Goal: Navigation & Orientation: Understand site structure

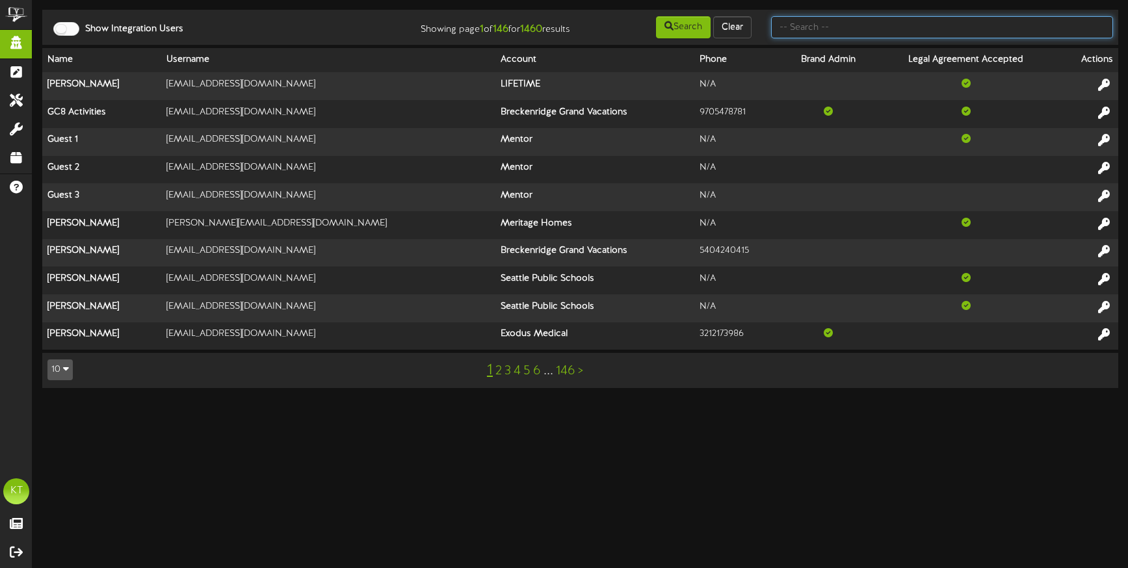
click at [860, 25] on input "text" at bounding box center [942, 27] width 342 height 22
type input "brown"
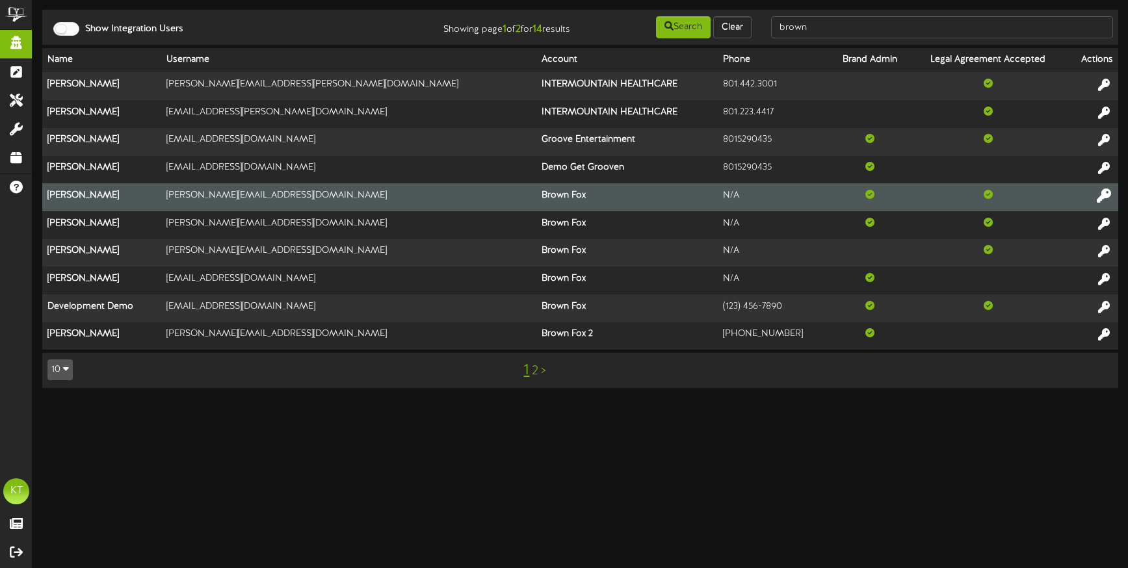
click at [1105, 194] on icon at bounding box center [1104, 195] width 14 height 14
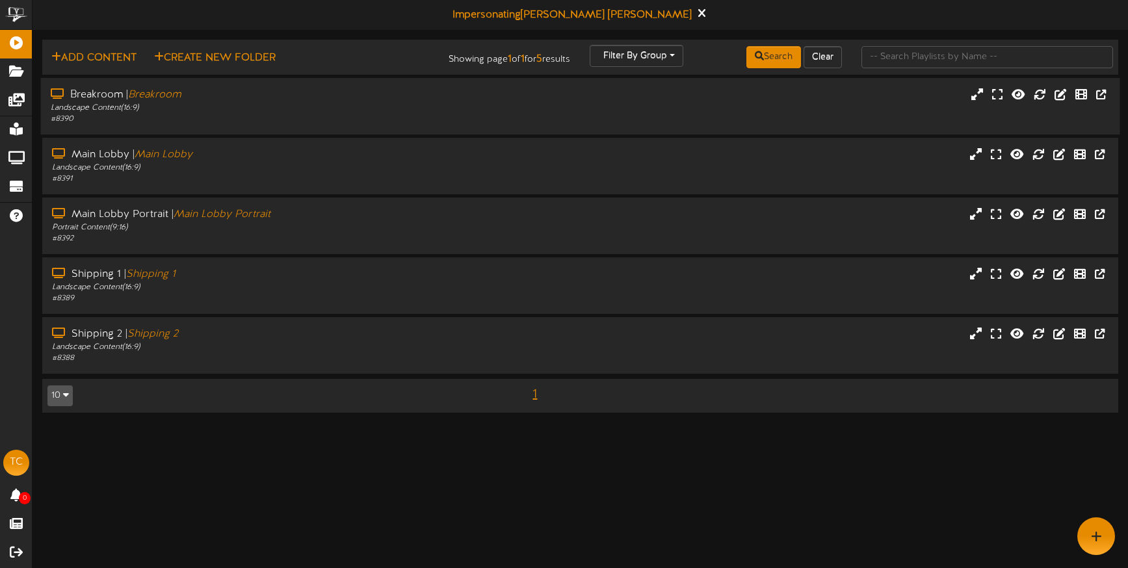
click at [183, 107] on div "Landscape Content ( 16:9 )" at bounding box center [266, 108] width 430 height 11
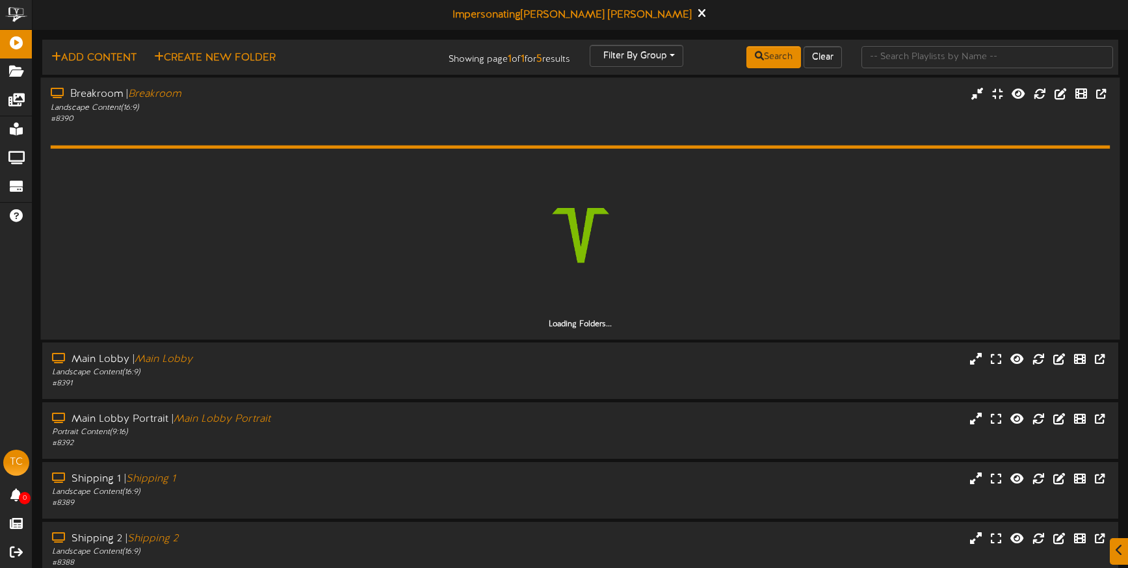
scroll to position [62, 0]
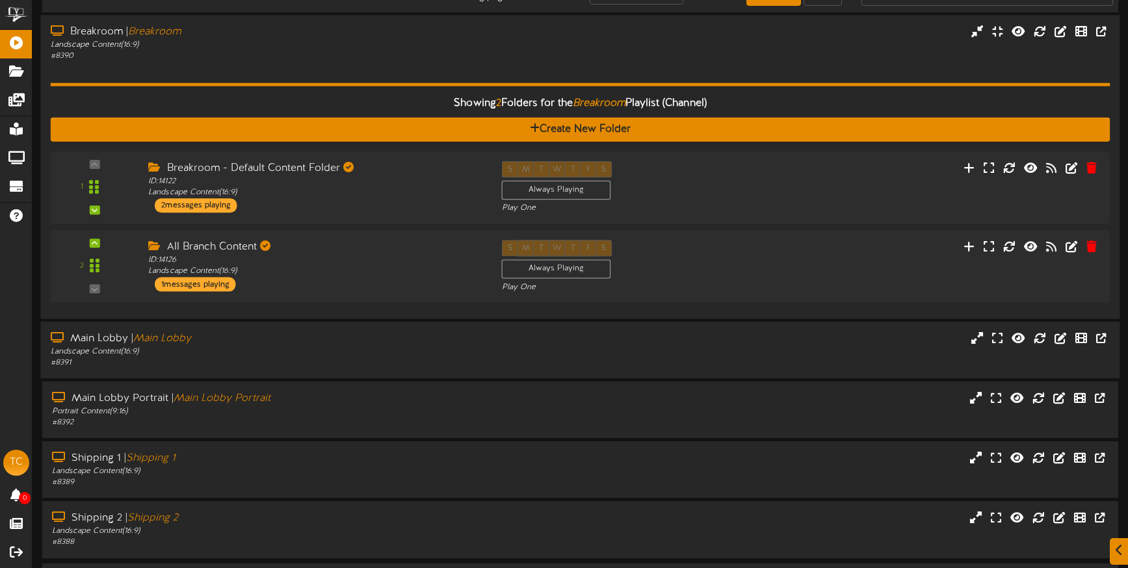
click at [219, 353] on div "Landscape Content ( 16:9 )" at bounding box center [266, 352] width 430 height 11
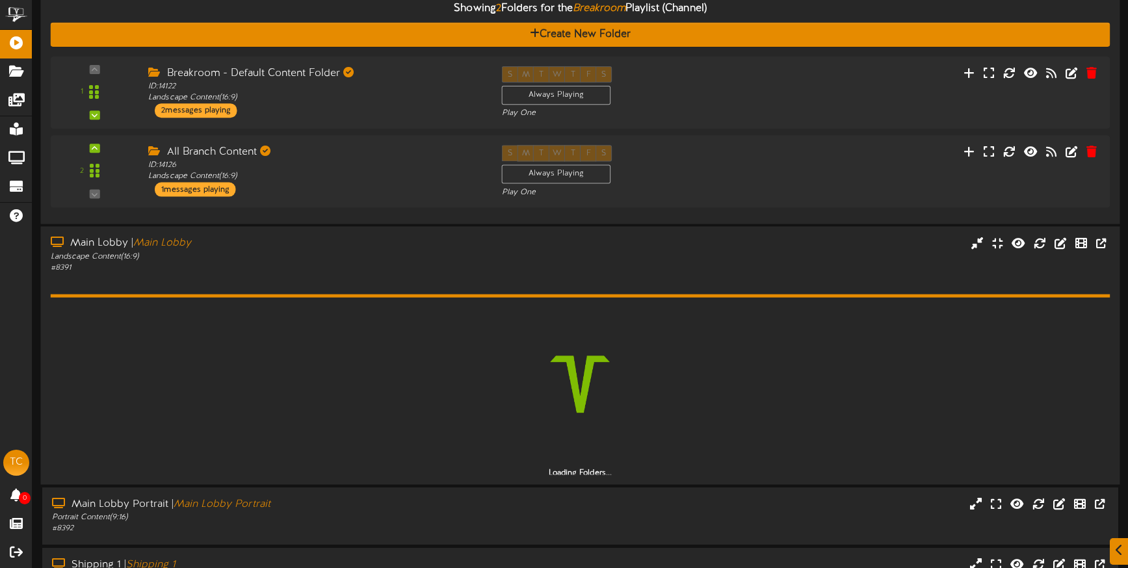
scroll to position [309, 0]
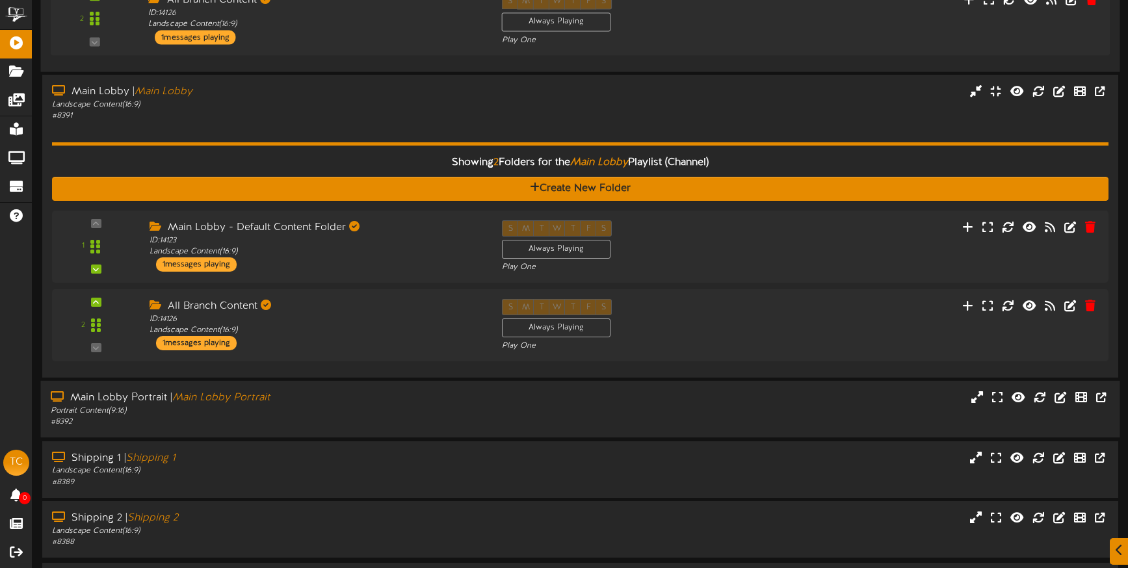
click at [278, 406] on div "Portrait Content ( 9:16 )" at bounding box center [266, 411] width 430 height 11
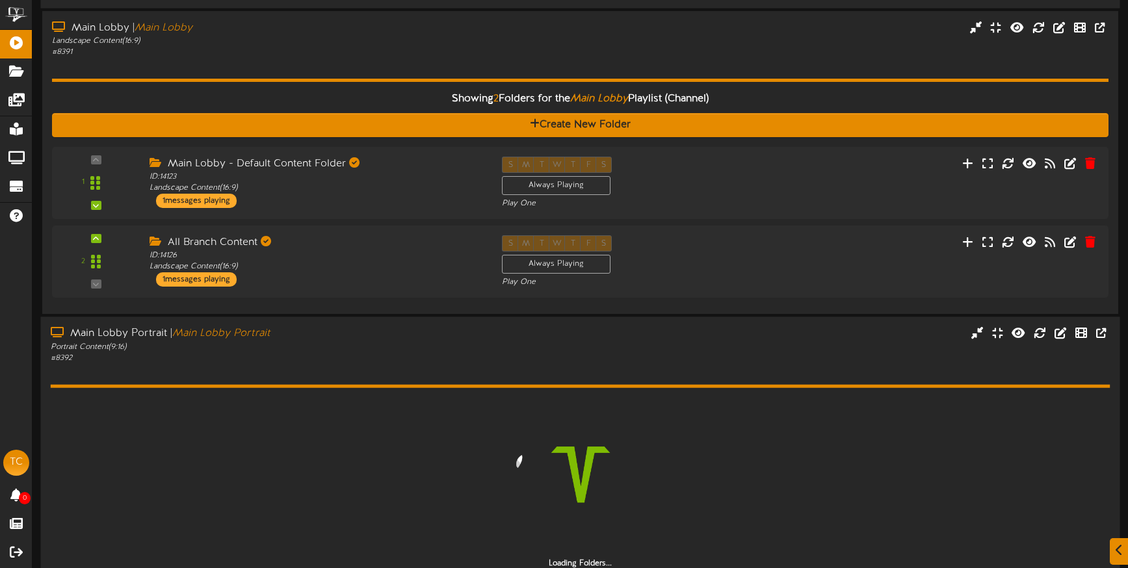
scroll to position [556, 0]
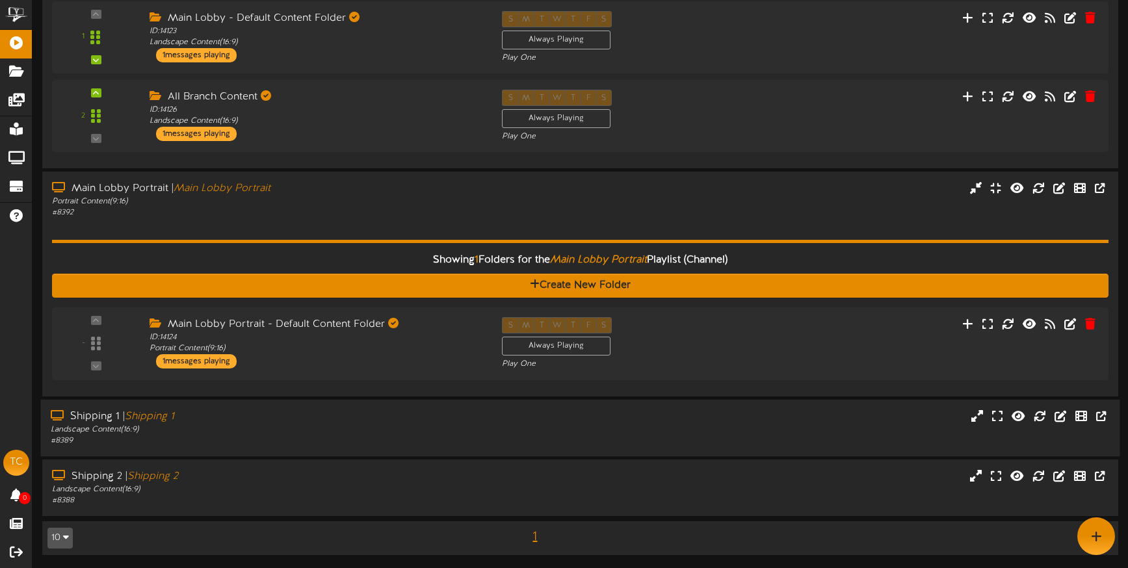
click at [272, 434] on div "Landscape Content ( 16:9 )" at bounding box center [266, 429] width 430 height 11
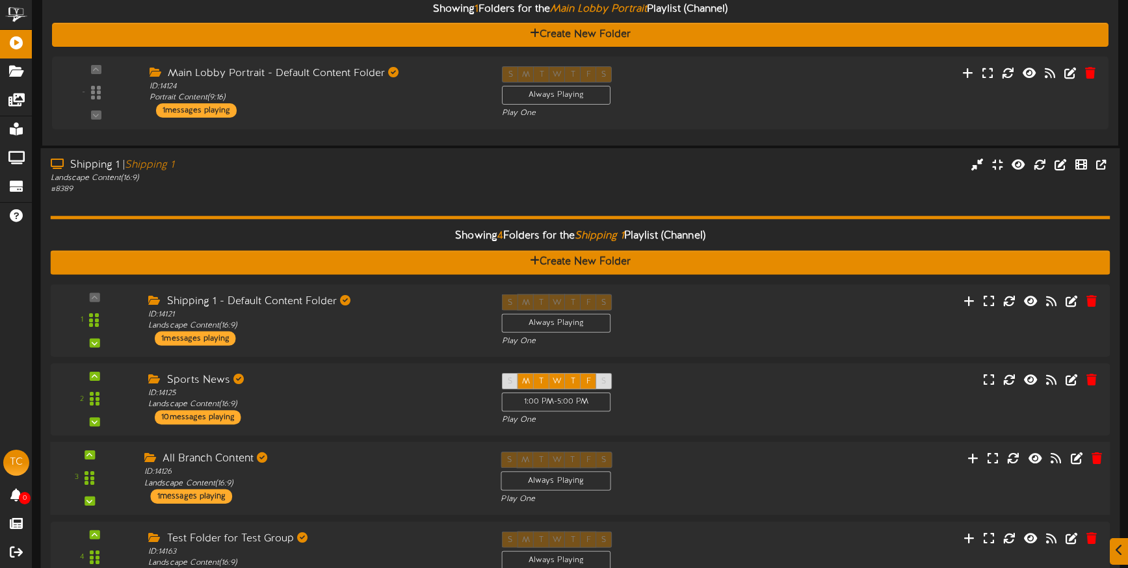
scroll to position [923, 0]
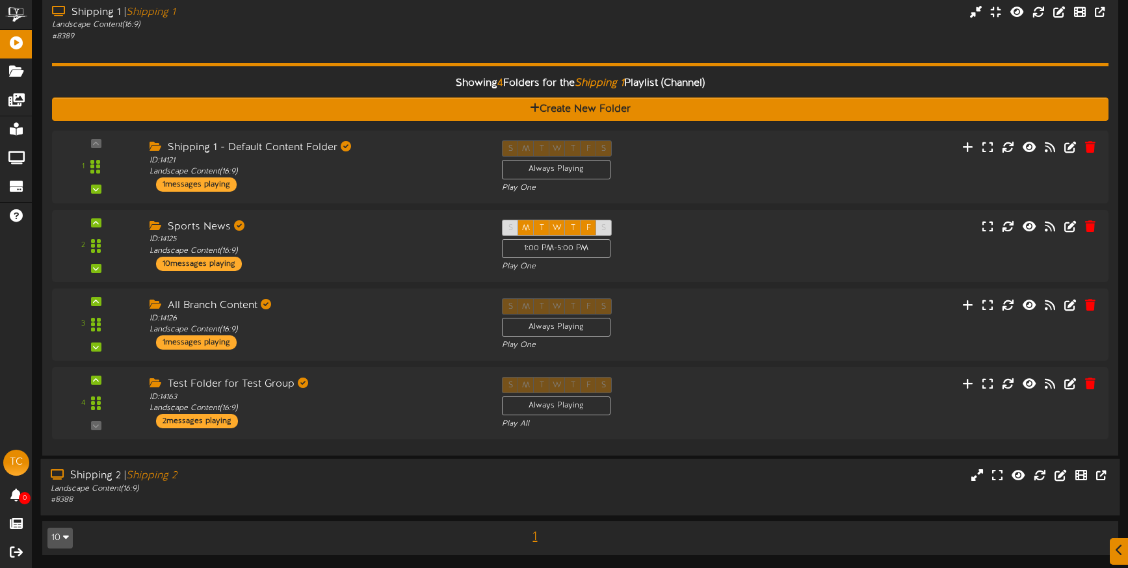
click at [233, 487] on div "Landscape Content ( 16:9 )" at bounding box center [266, 489] width 430 height 11
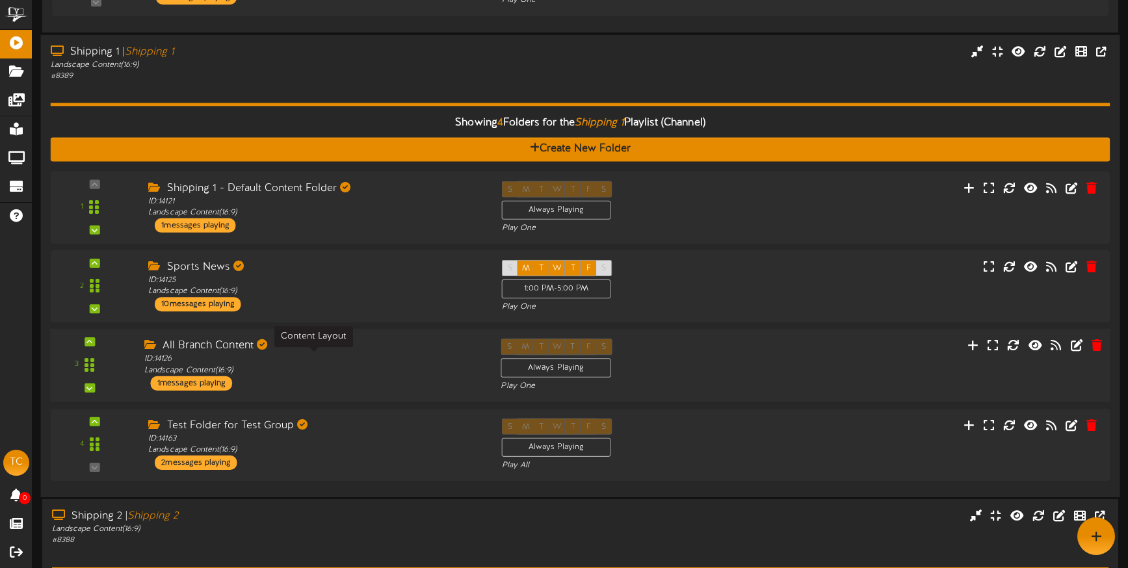
scroll to position [864, 0]
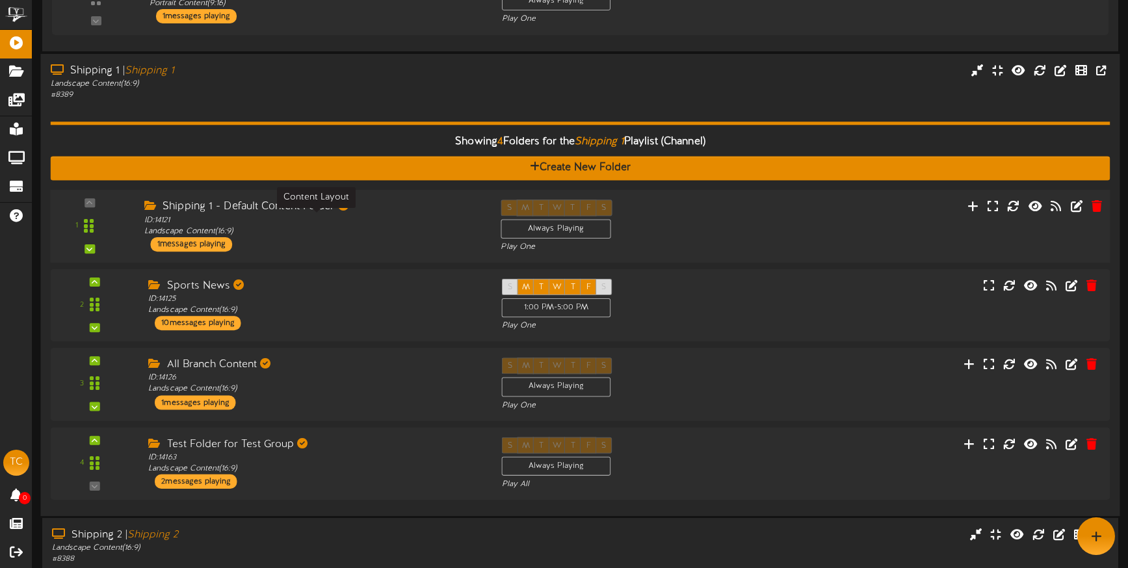
click at [315, 231] on div "ID: 14121 Landscape Content ( 16:9 )" at bounding box center [312, 226] width 337 height 23
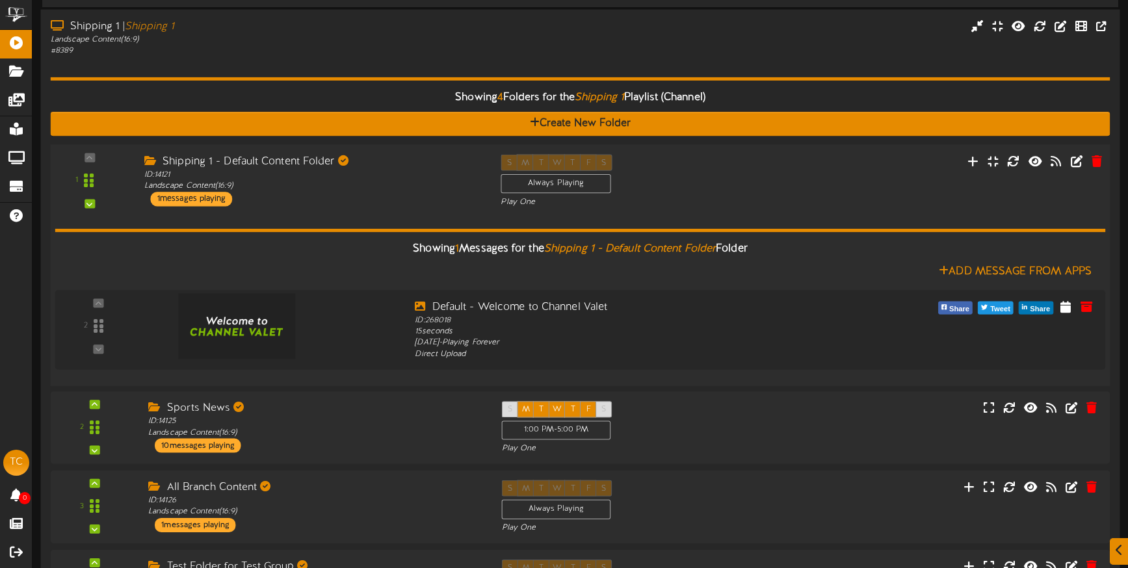
scroll to position [969, 0]
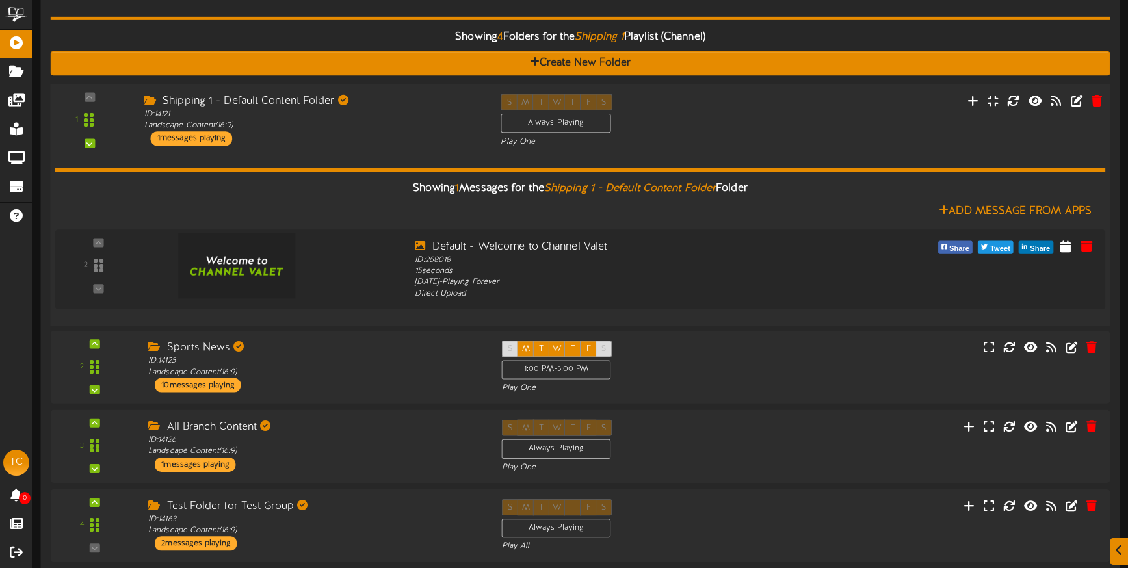
click at [301, 325] on div "1 ID: 14121" at bounding box center [580, 205] width 1070 height 242
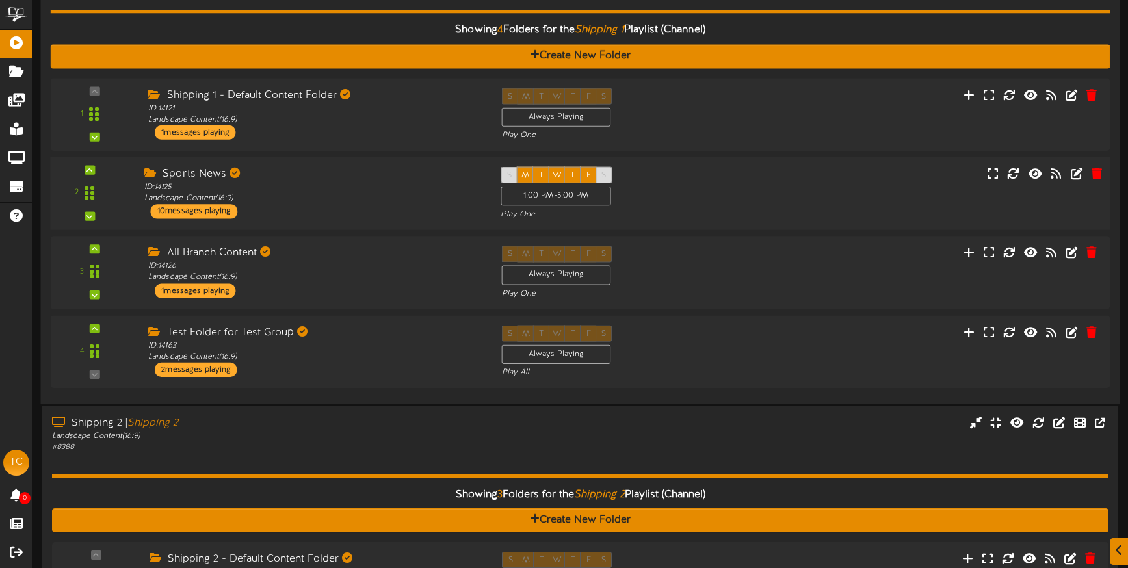
click at [316, 209] on div "Sports News ID: 14125 Landscape Content ( 16:9 ) 10 messages playing" at bounding box center [313, 192] width 357 height 52
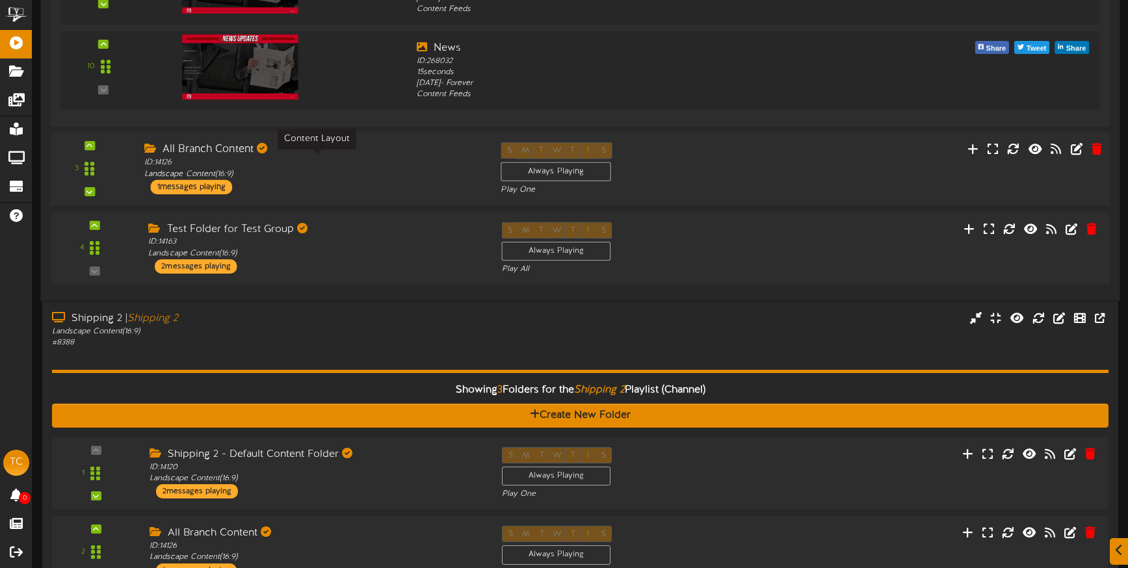
click at [363, 168] on div "ID: 14126 Landscape Content ( 16:9 )" at bounding box center [312, 168] width 337 height 23
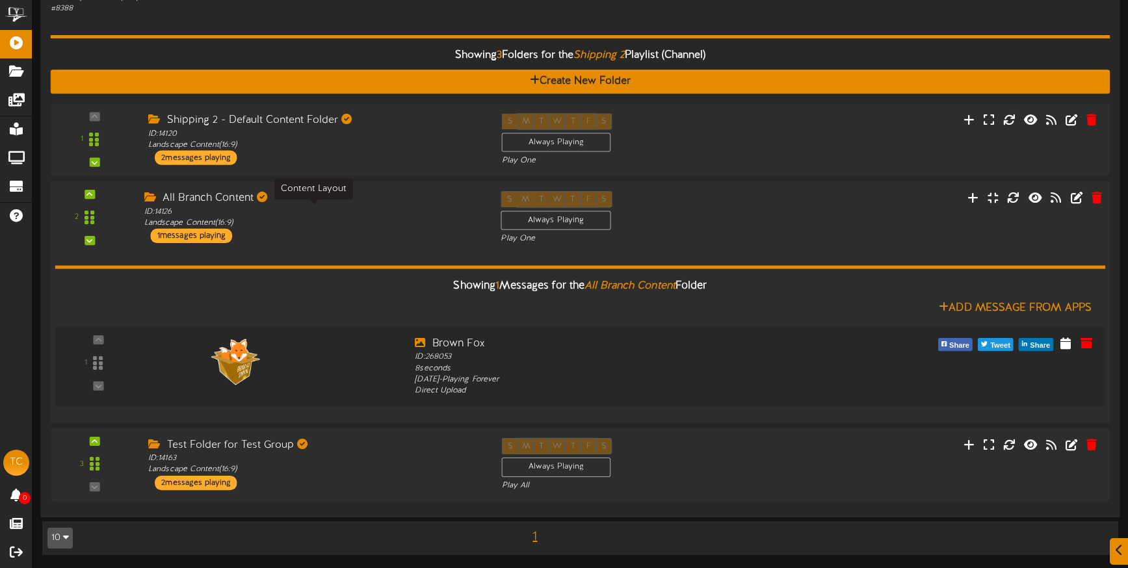
click at [348, 213] on div "ID: 14126 Landscape Content ( 16:9 )" at bounding box center [312, 217] width 337 height 23
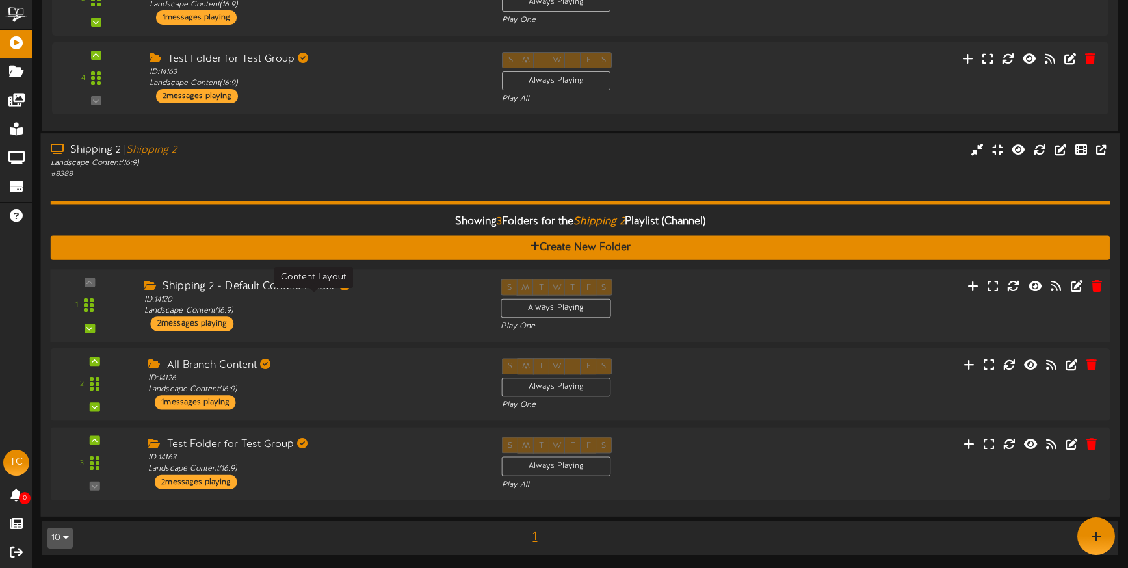
click at [337, 311] on div "ID: 14120 Landscape Content ( 16:9 )" at bounding box center [312, 306] width 337 height 23
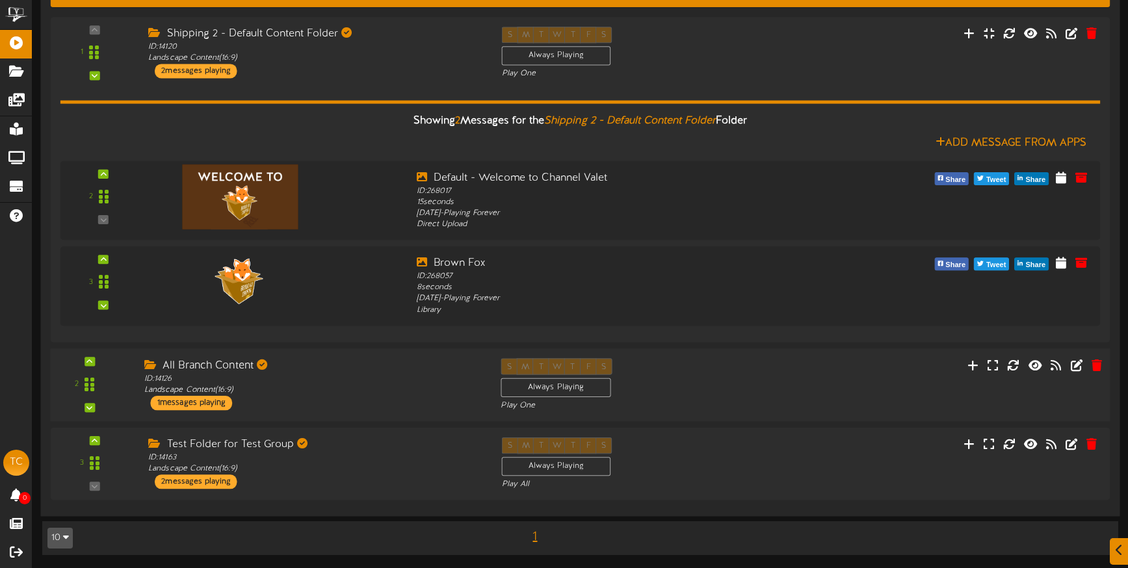
click at [323, 357] on div "2 All Branch Content" at bounding box center [580, 384] width 1070 height 73
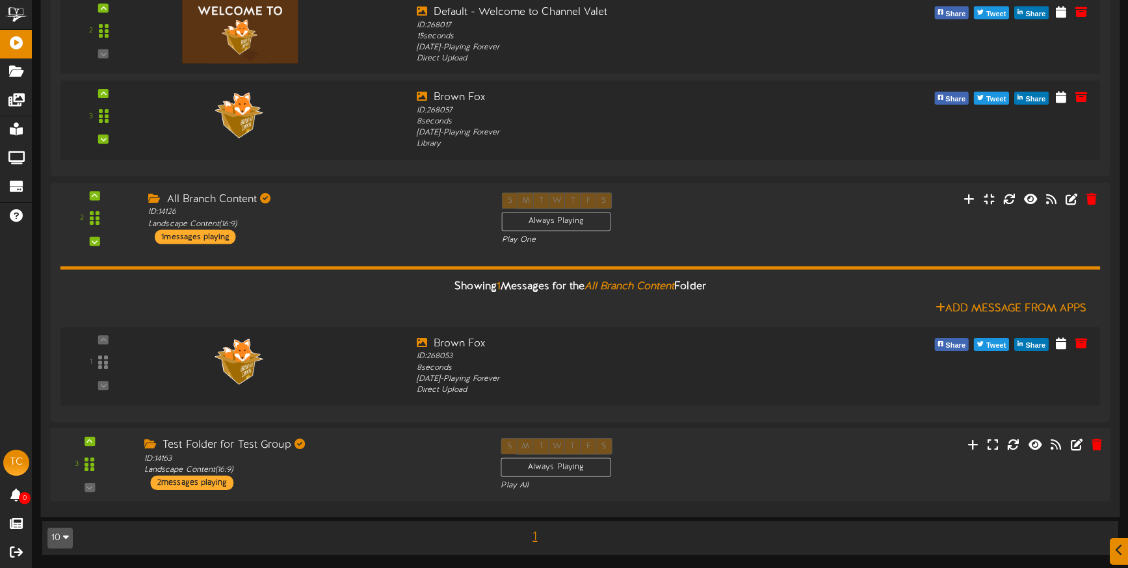
click at [316, 462] on div "ID: 14163 Landscape Content ( 16:9 )" at bounding box center [312, 464] width 337 height 23
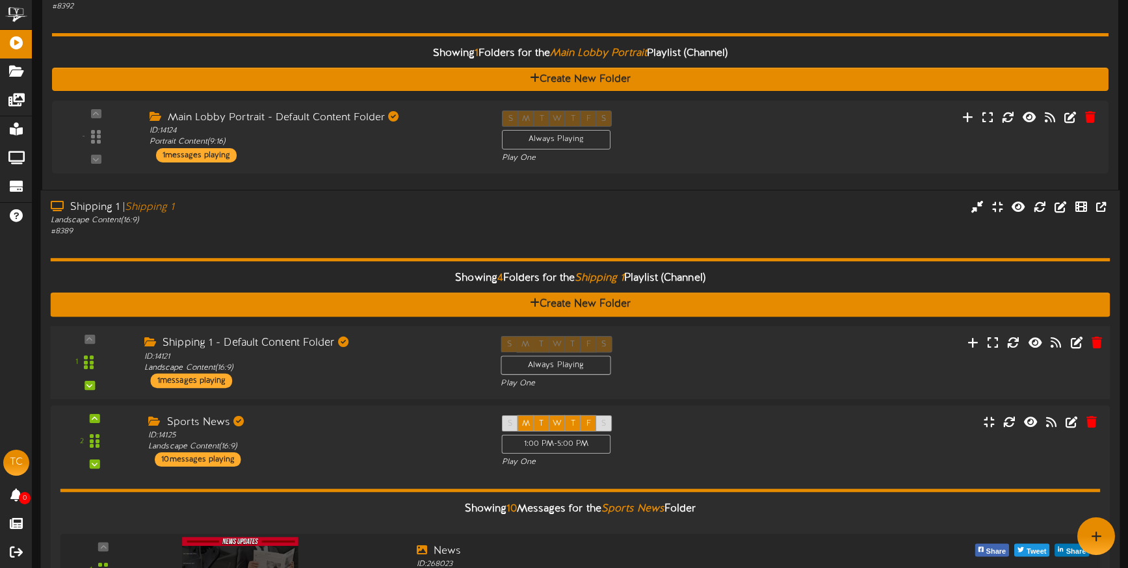
click at [329, 379] on div "Shipping 1 - Default Content Folder ID: 14121 Landscape Content ( 16:9 ) 1 mess…" at bounding box center [313, 362] width 357 height 52
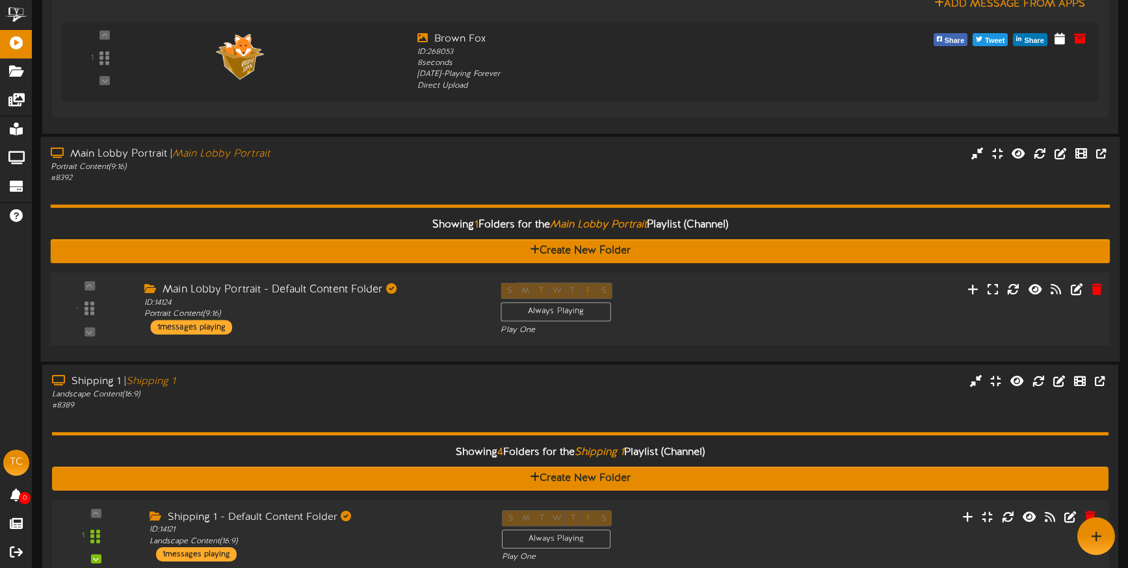
click at [334, 332] on div "Main Lobby Portrait - Default Content Folder ID: 14124 Portrait Content ( 9:16 …" at bounding box center [313, 308] width 357 height 52
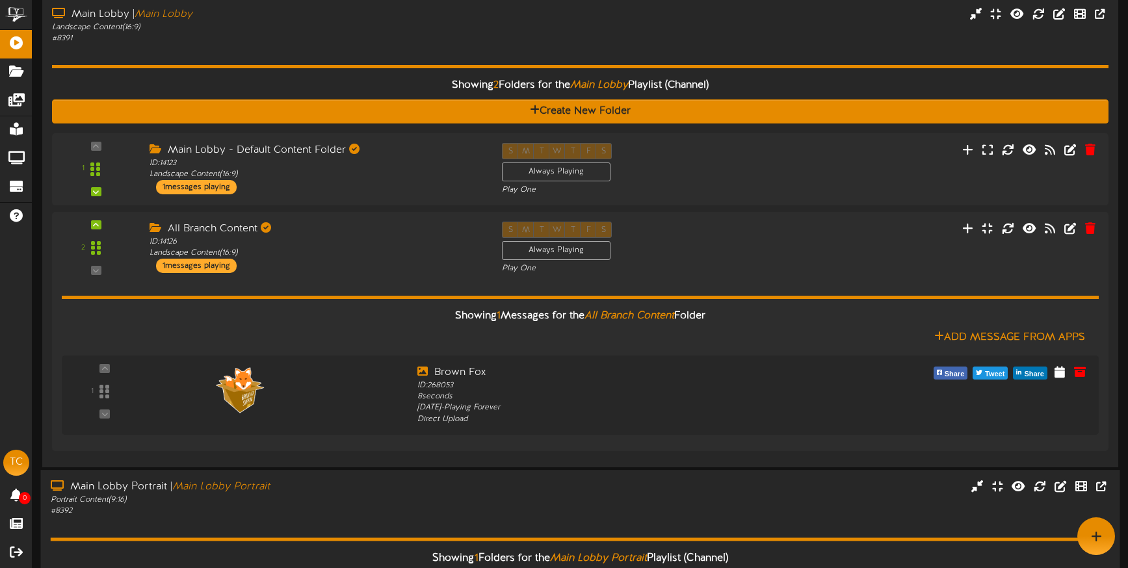
scroll to position [542, 0]
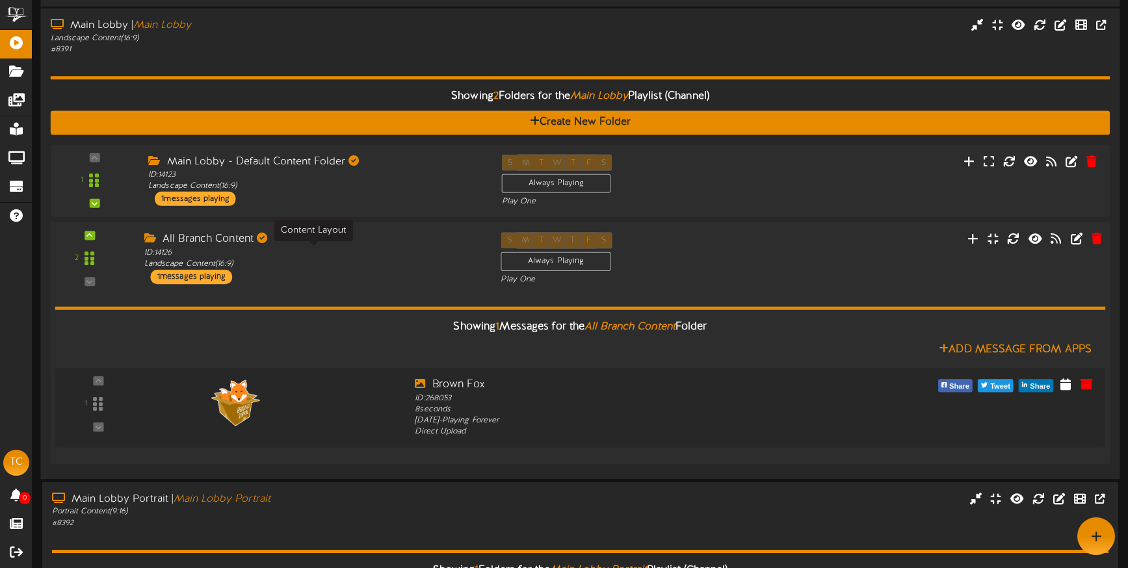
click at [336, 252] on div "ID: 14126 Landscape Content ( 16:9 )" at bounding box center [312, 259] width 337 height 23
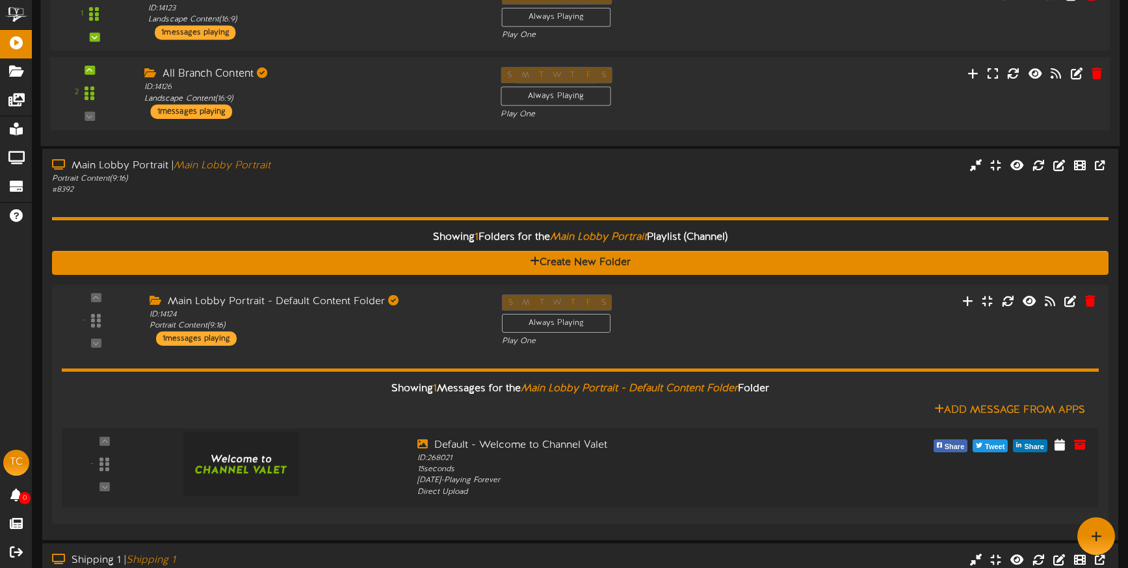
click at [354, 102] on div "ID: 14126 Landscape Content ( 16:9 )" at bounding box center [312, 93] width 337 height 23
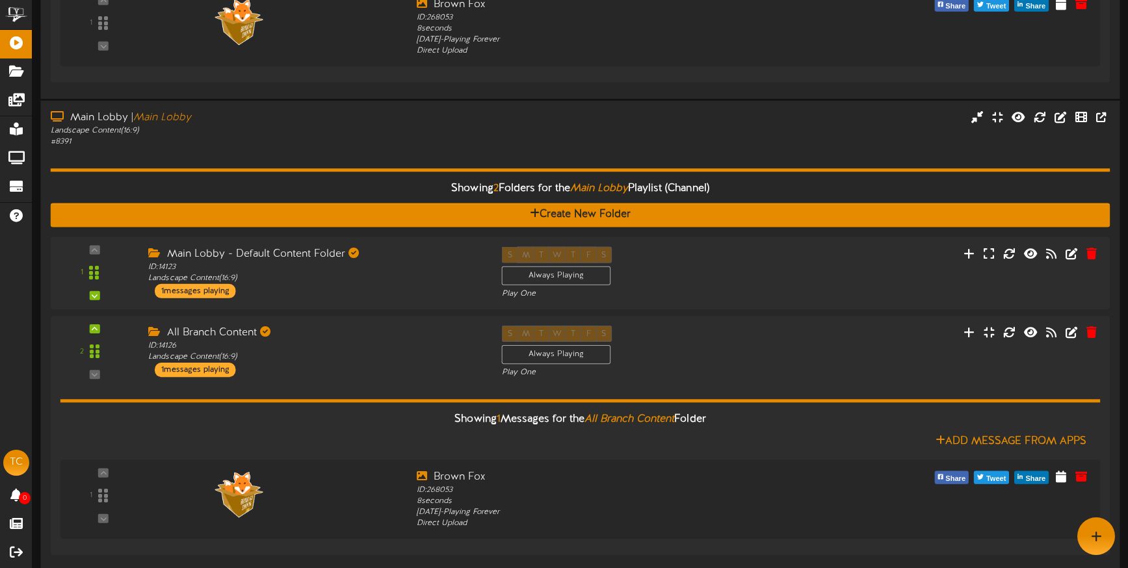
scroll to position [441, 0]
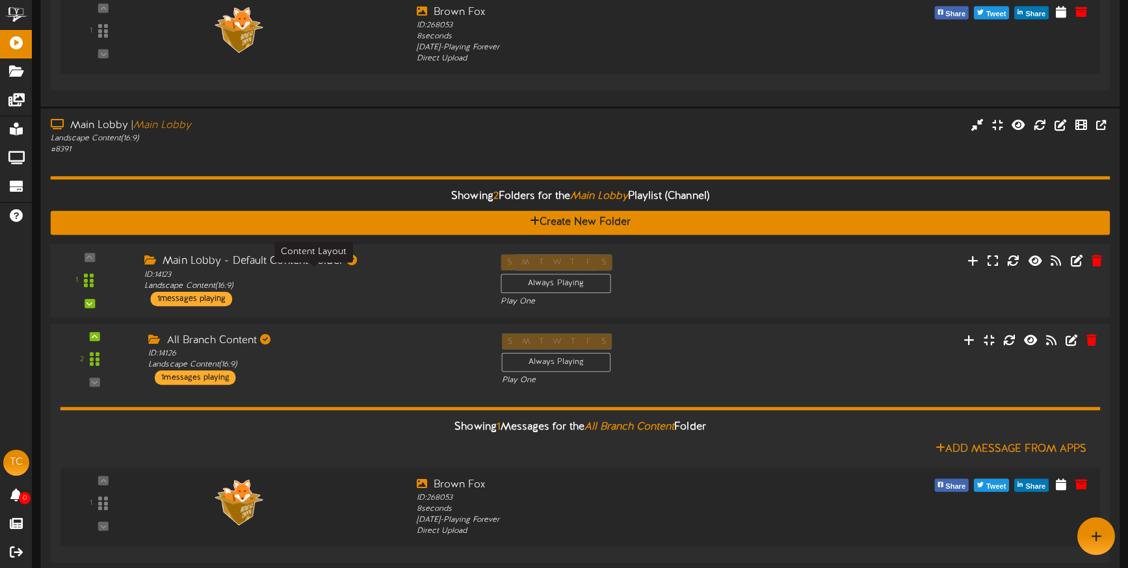
click at [354, 282] on div "ID: 14123 Landscape Content ( 16:9 )" at bounding box center [312, 280] width 337 height 23
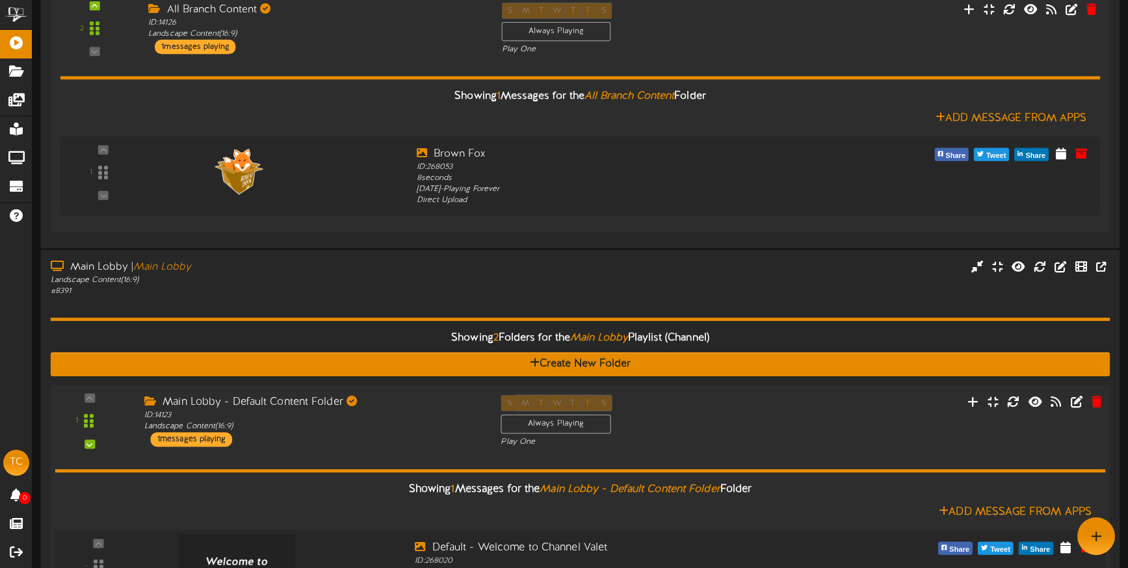
scroll to position [13, 0]
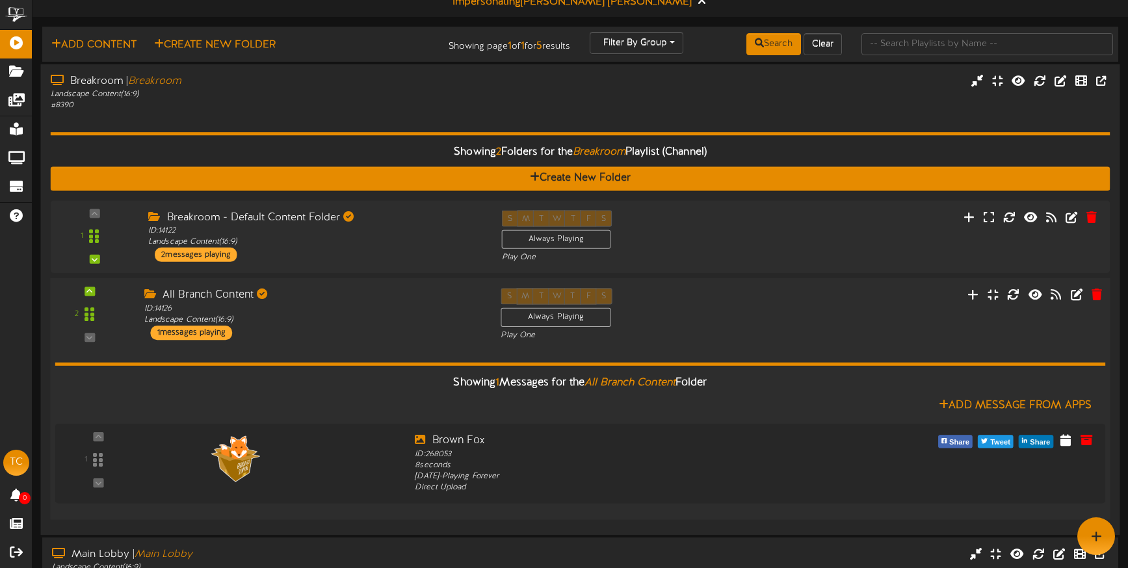
click at [369, 293] on div "All Branch Content" at bounding box center [312, 295] width 337 height 15
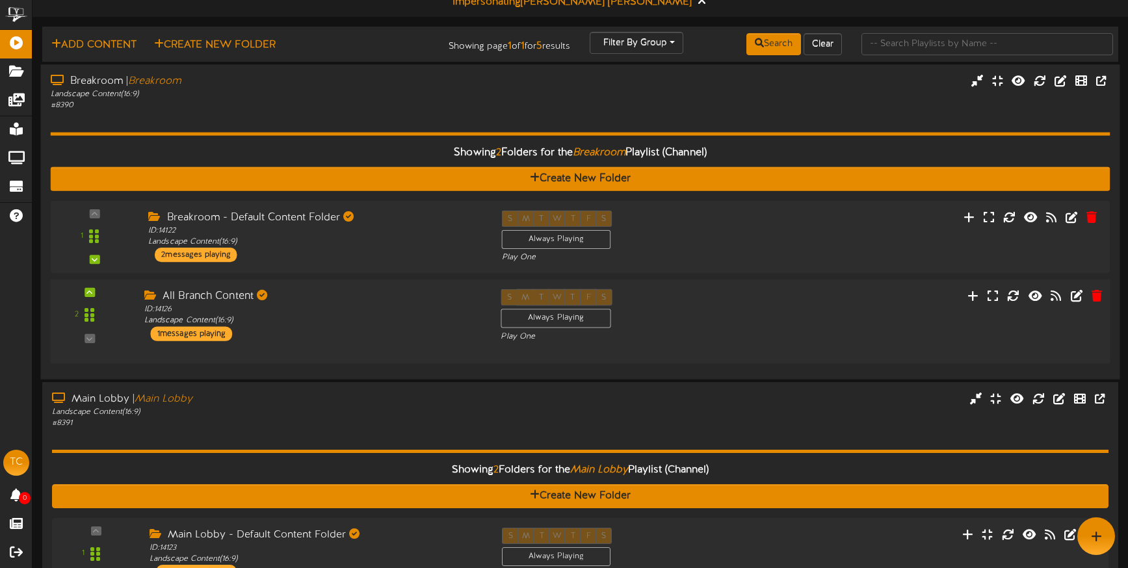
click at [369, 293] on div "All Branch Content" at bounding box center [312, 296] width 337 height 15
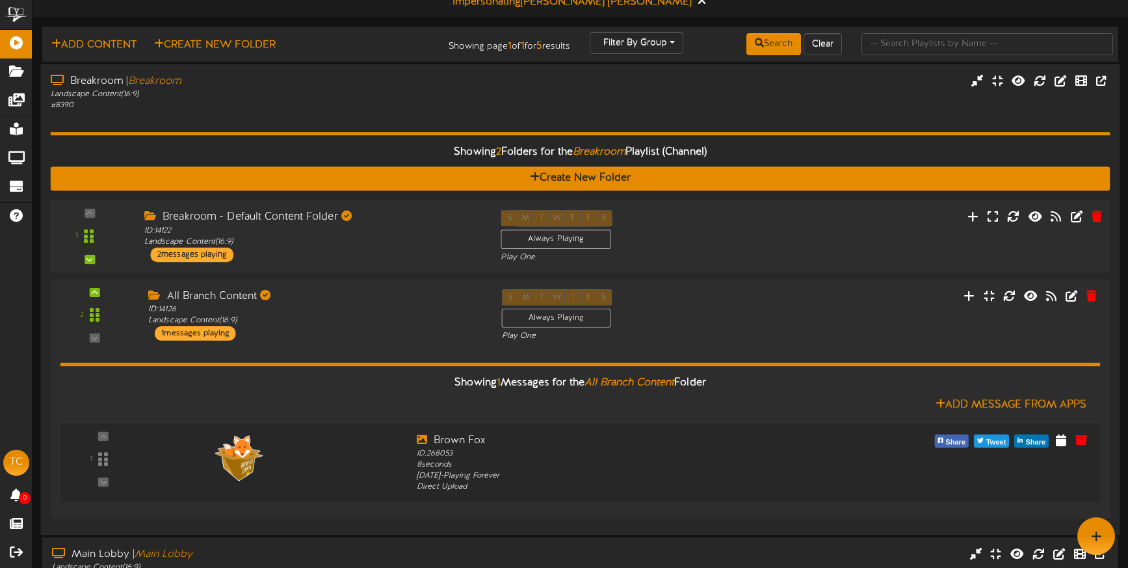
click at [386, 239] on div "ID: 14122 Landscape Content ( 16:9 )" at bounding box center [312, 236] width 337 height 23
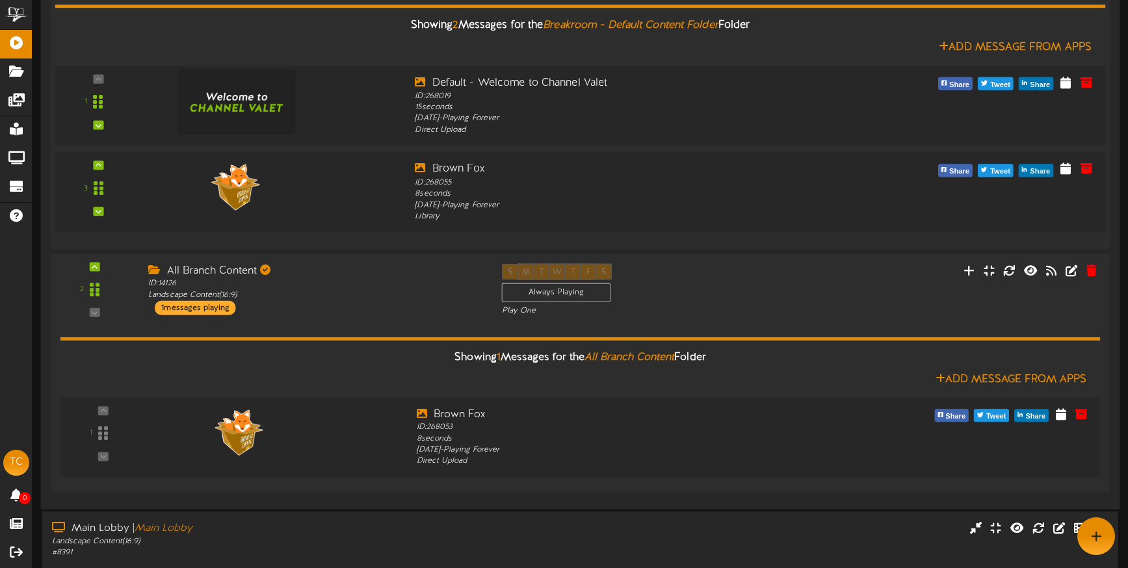
scroll to position [0, 0]
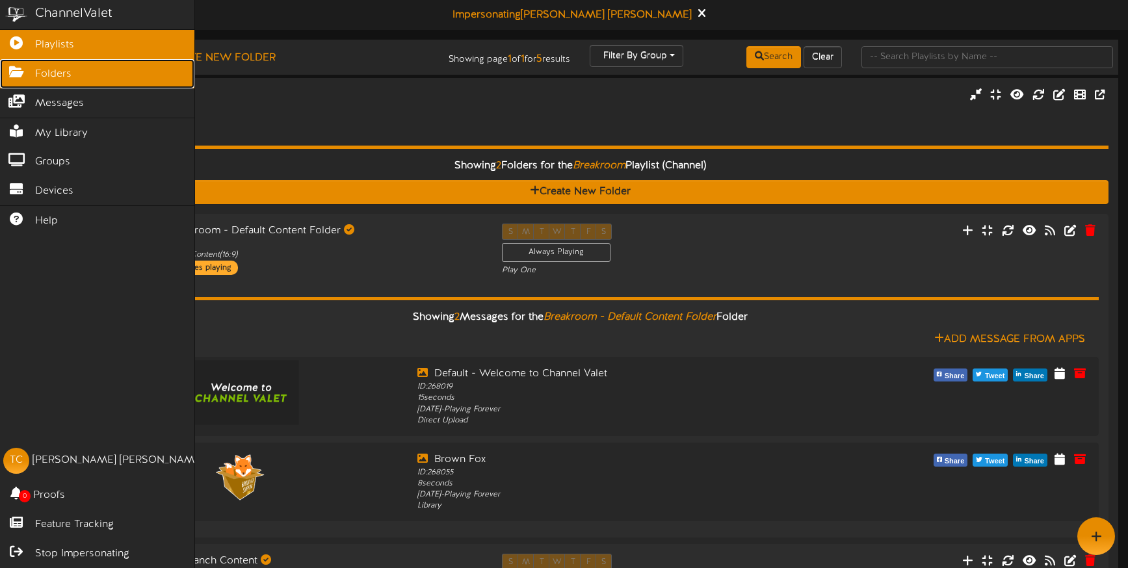
click at [13, 72] on icon at bounding box center [16, 71] width 33 height 10
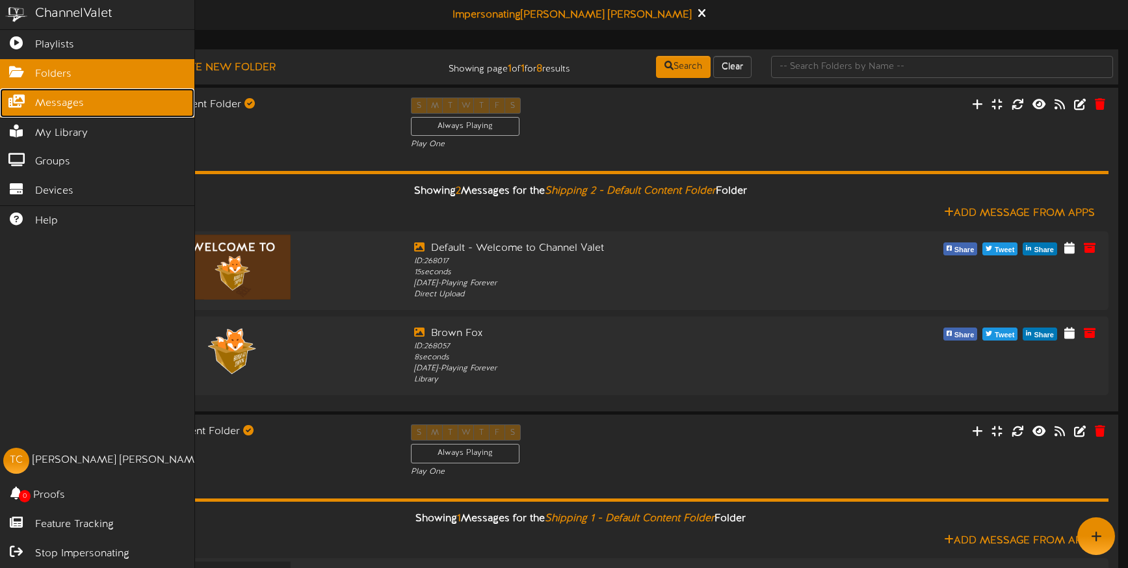
click at [31, 100] on icon at bounding box center [16, 100] width 33 height 10
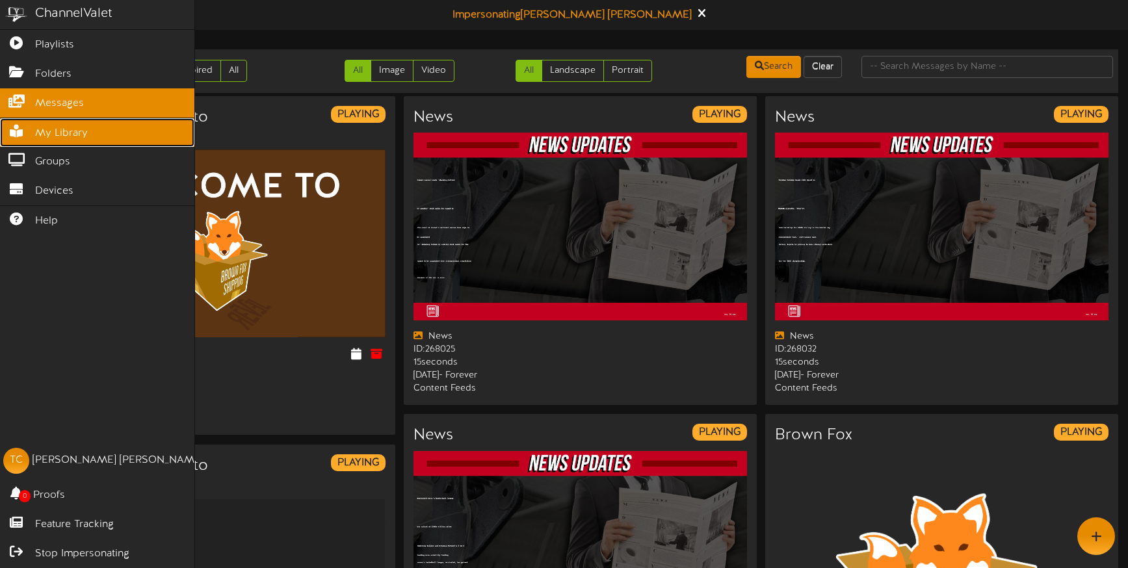
click at [41, 133] on span "My Library" at bounding box center [61, 133] width 53 height 15
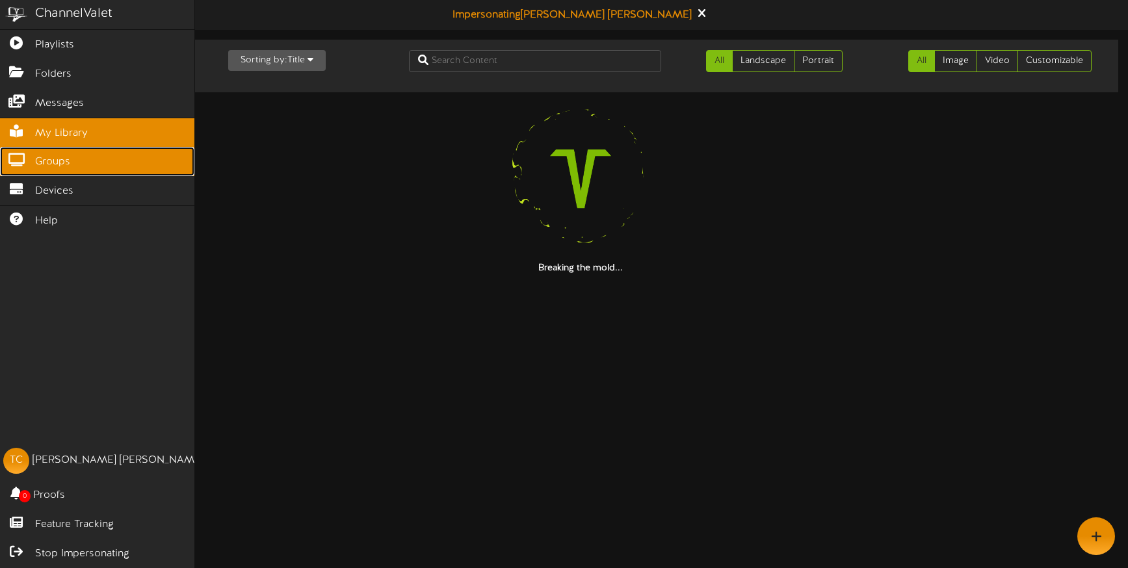
click at [43, 166] on span "Groups" at bounding box center [52, 162] width 35 height 15
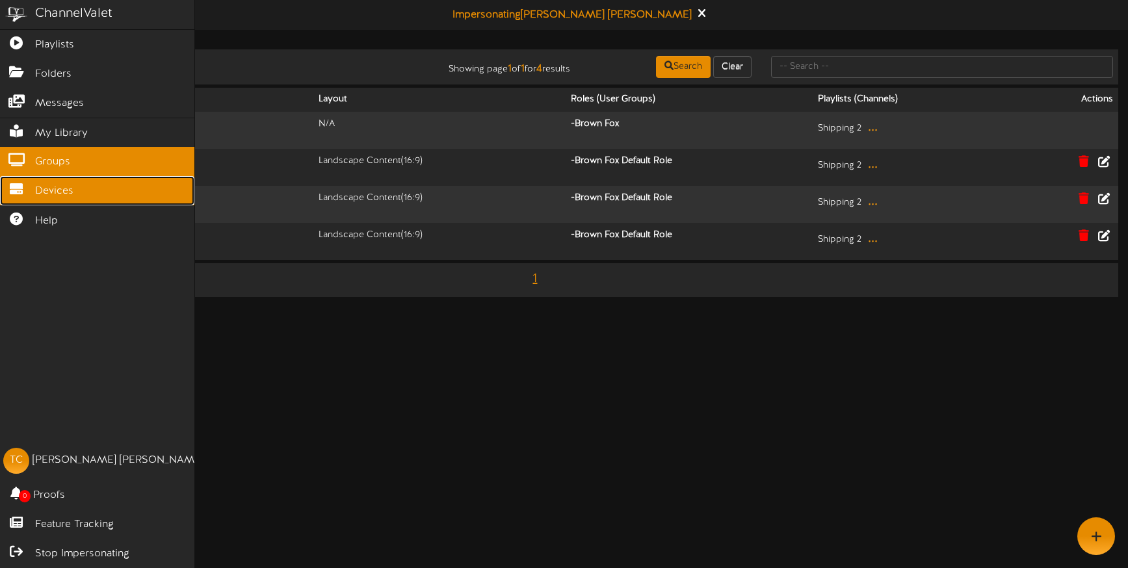
click at [49, 191] on span "Devices" at bounding box center [54, 191] width 38 height 15
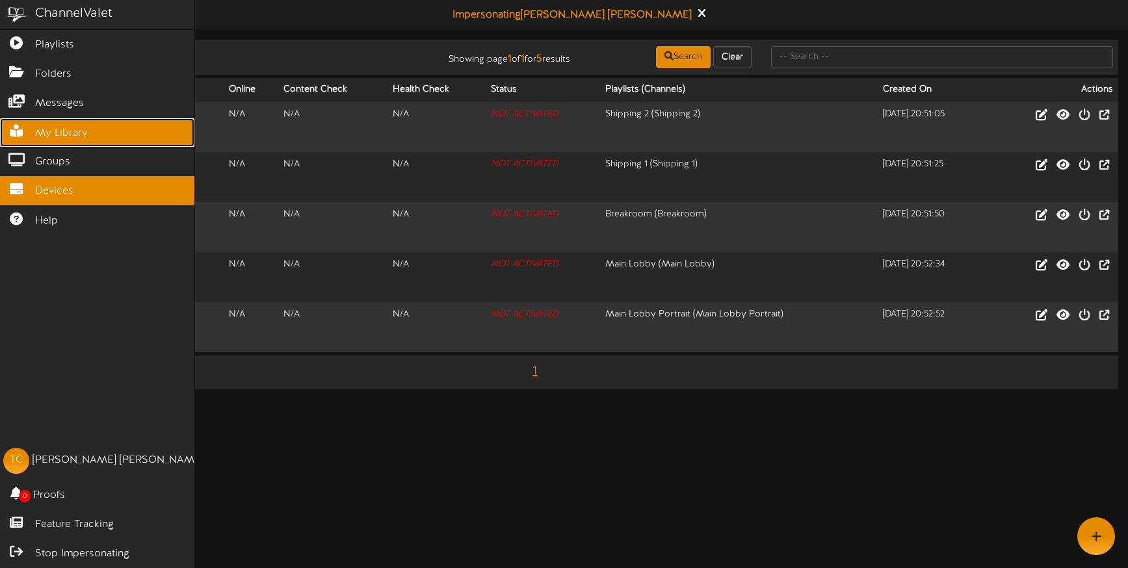
click at [57, 141] on link "My Library" at bounding box center [97, 132] width 194 height 29
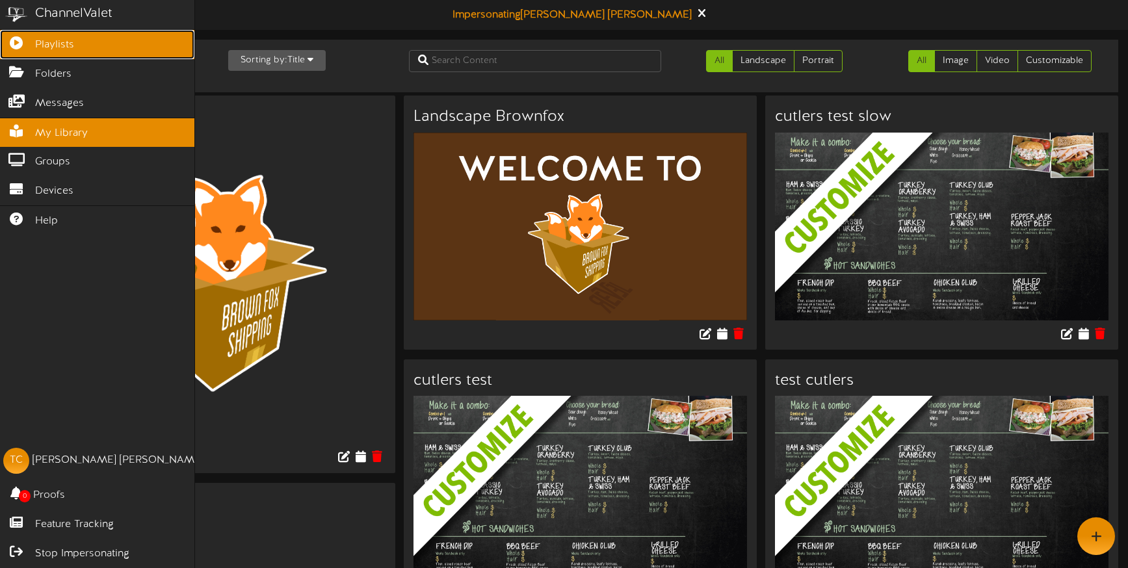
click at [64, 43] on span "Playlists" at bounding box center [54, 45] width 39 height 15
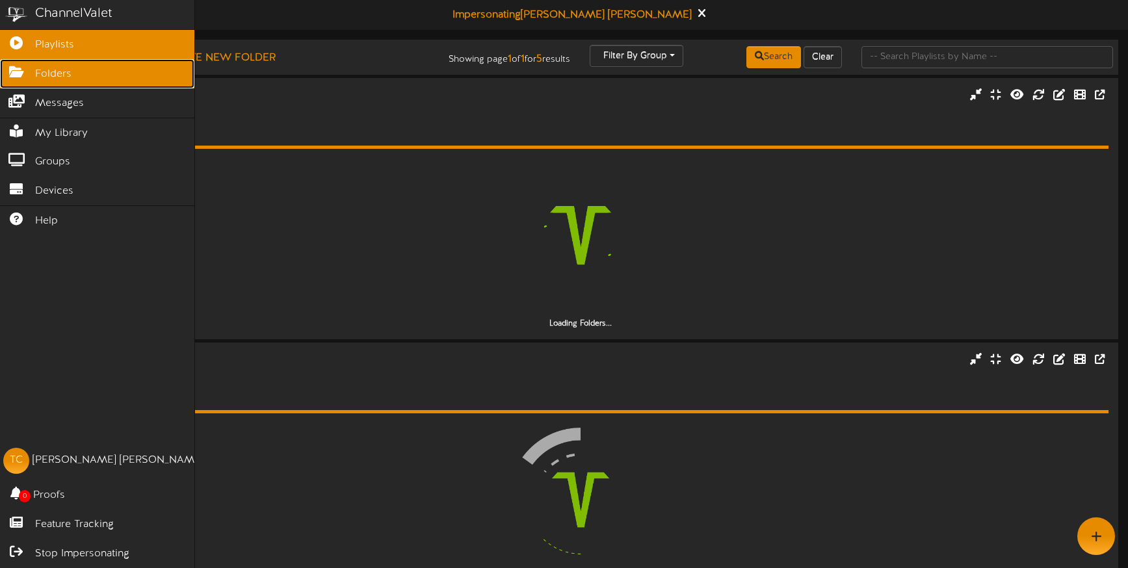
click at [70, 73] on span "Folders" at bounding box center [53, 74] width 36 height 15
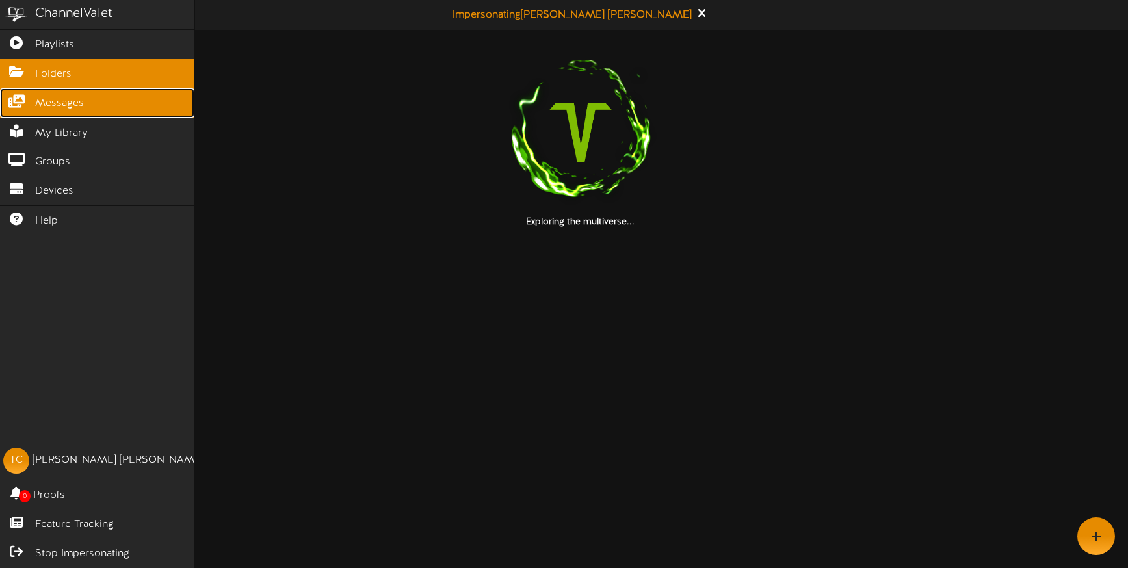
click at [70, 106] on span "Messages" at bounding box center [59, 103] width 49 height 15
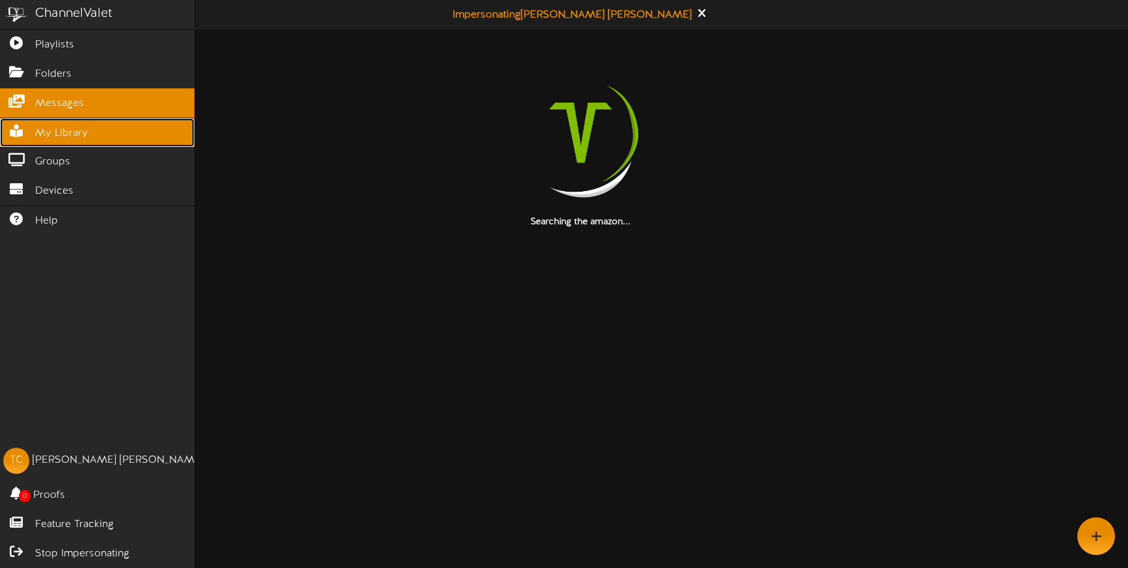
click at [70, 138] on span "My Library" at bounding box center [61, 133] width 53 height 15
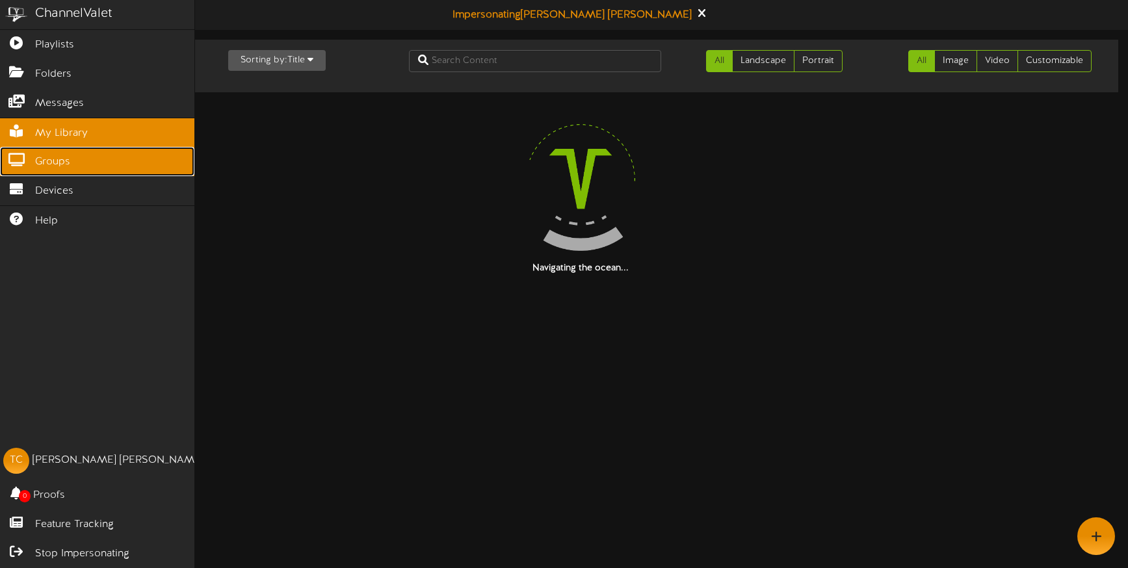
click at [68, 158] on span "Groups" at bounding box center [52, 162] width 35 height 15
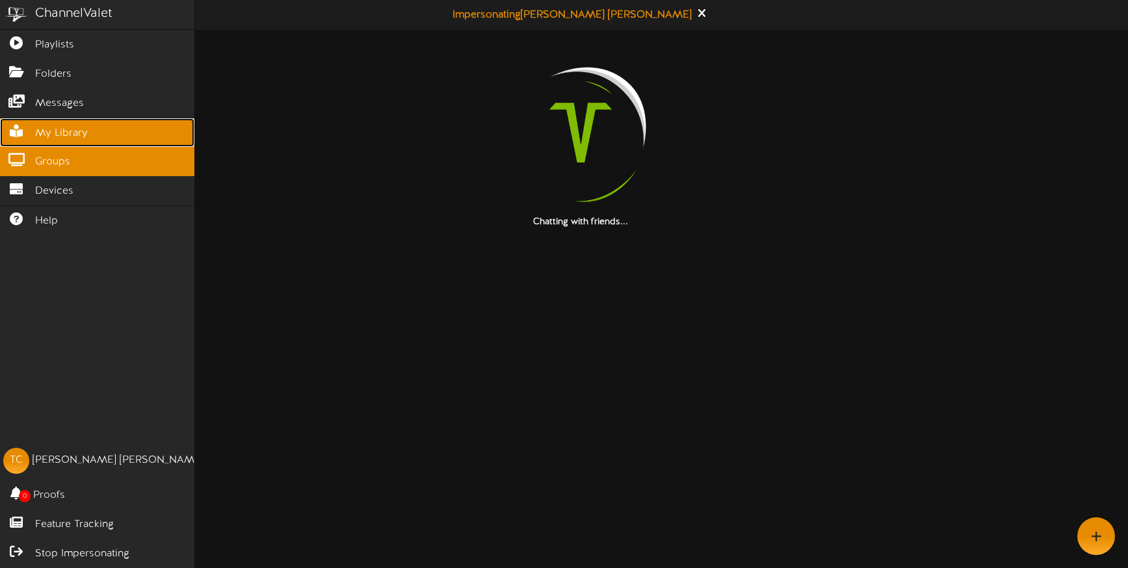
click at [67, 142] on link "My Library" at bounding box center [97, 132] width 194 height 29
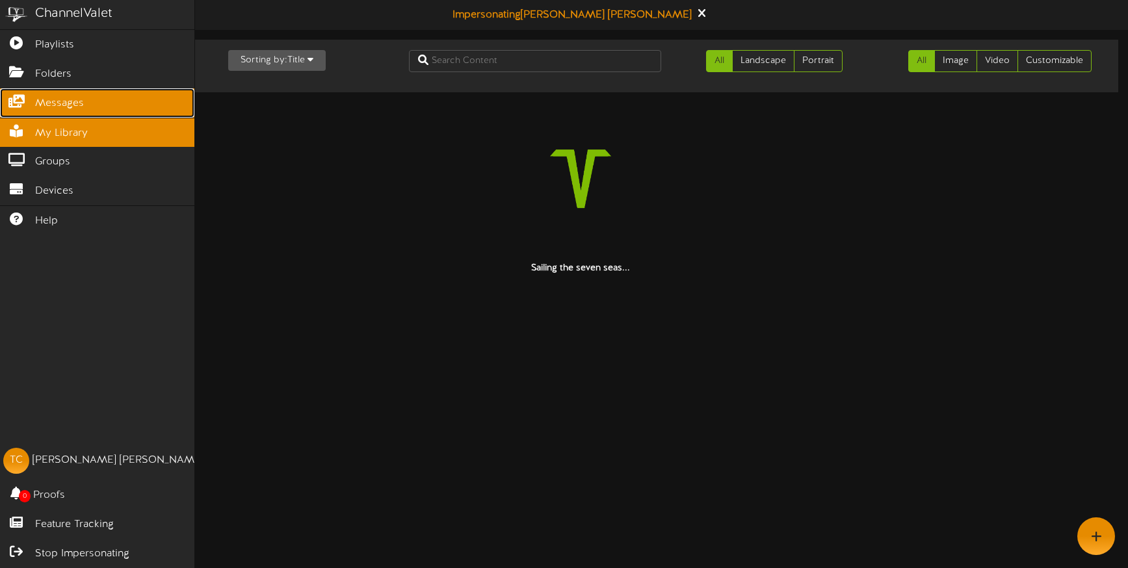
click at [67, 109] on span "Messages" at bounding box center [59, 103] width 49 height 15
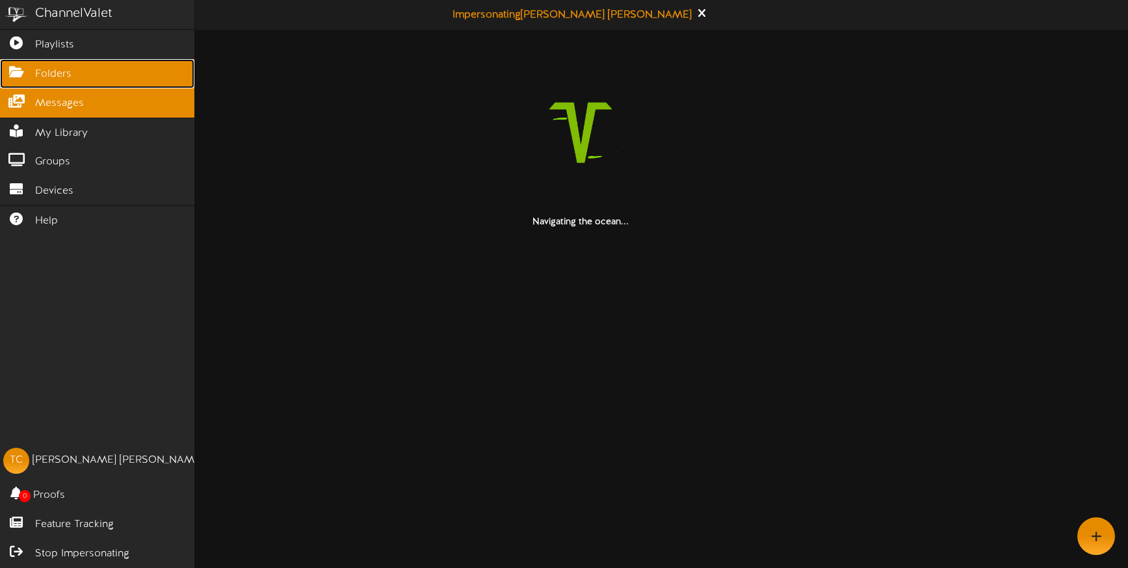
click at [66, 80] on span "Folders" at bounding box center [53, 74] width 36 height 15
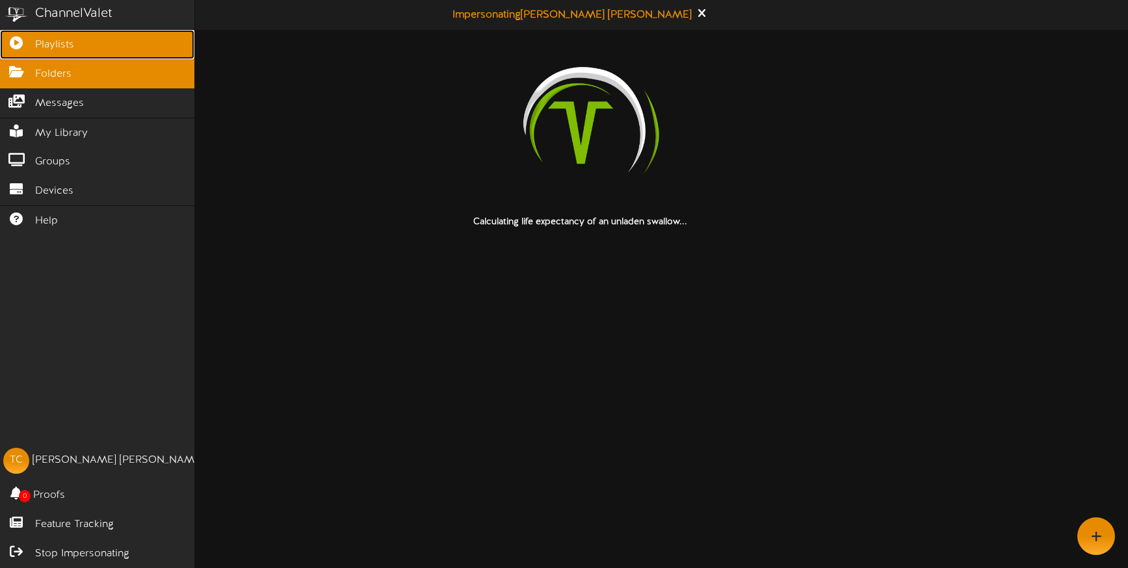
click at [66, 44] on span "Playlists" at bounding box center [54, 45] width 39 height 15
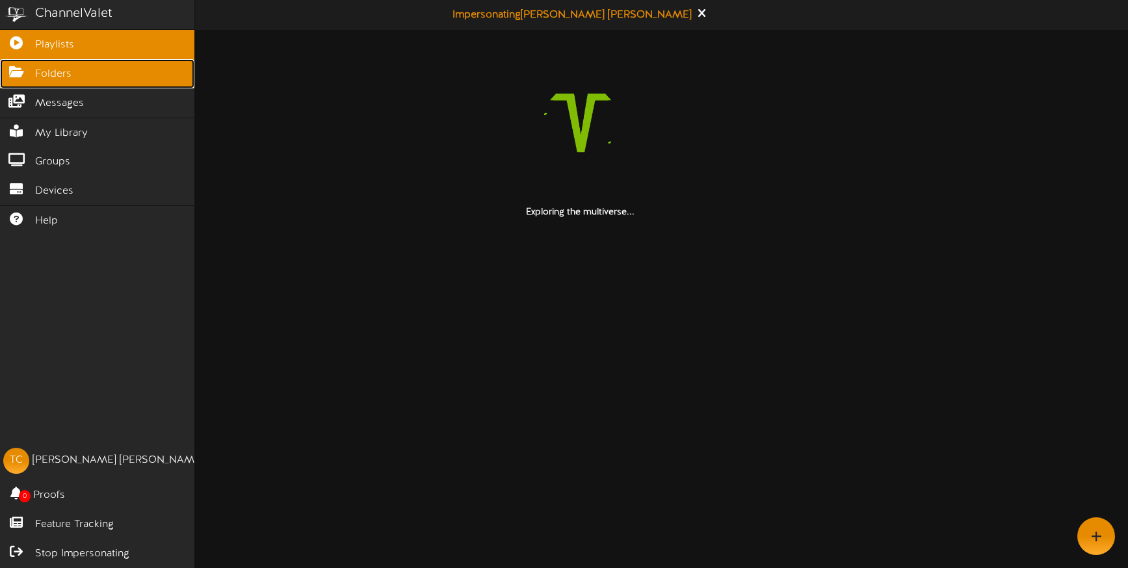
click at [66, 77] on span "Folders" at bounding box center [53, 74] width 36 height 15
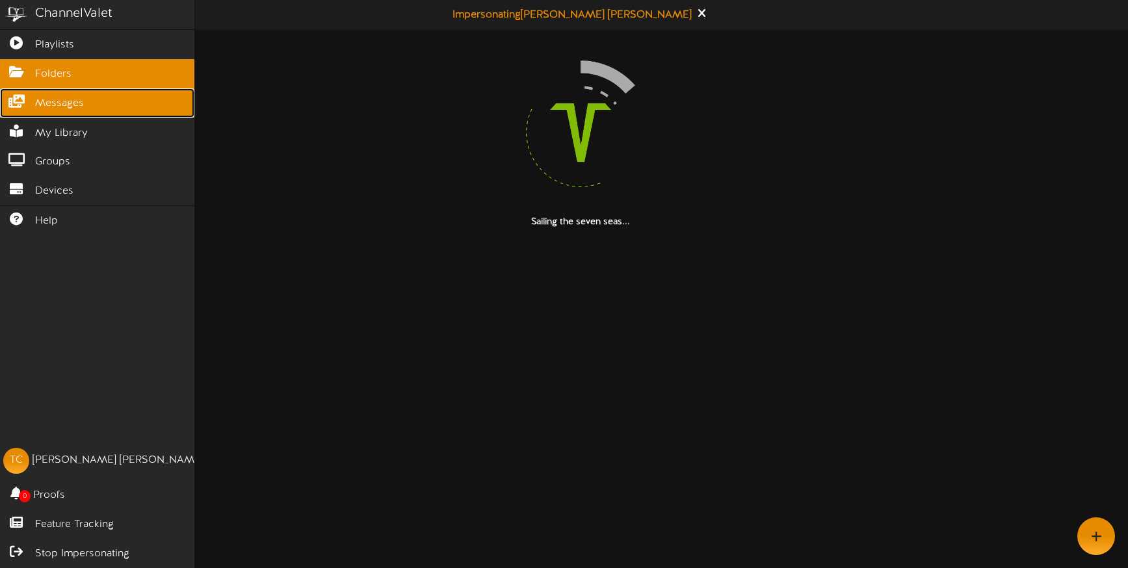
click at [66, 110] on span "Messages" at bounding box center [59, 103] width 49 height 15
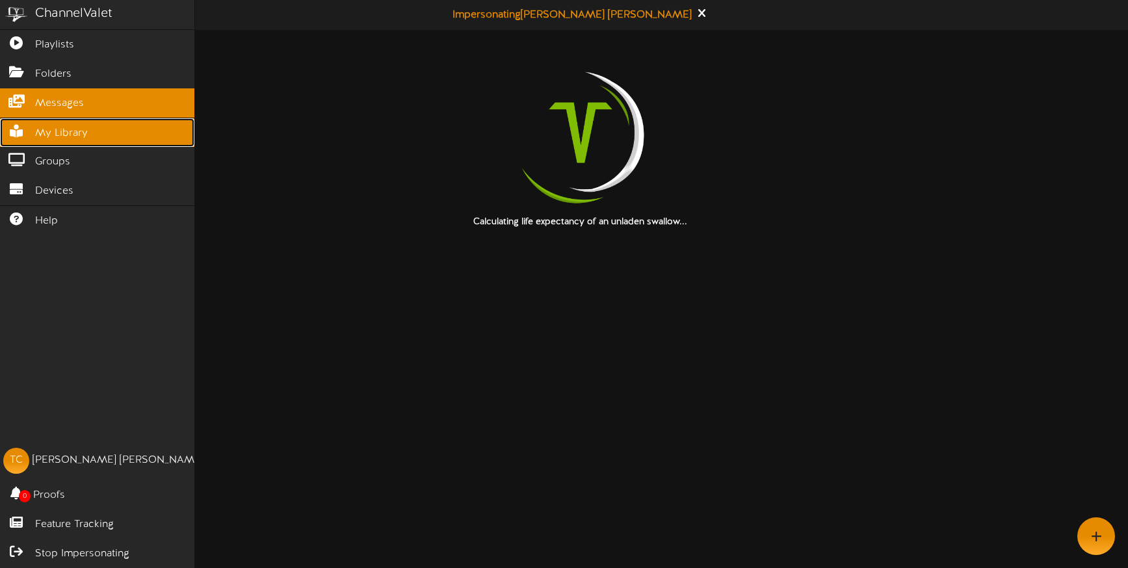
click at [69, 132] on span "My Library" at bounding box center [61, 133] width 53 height 15
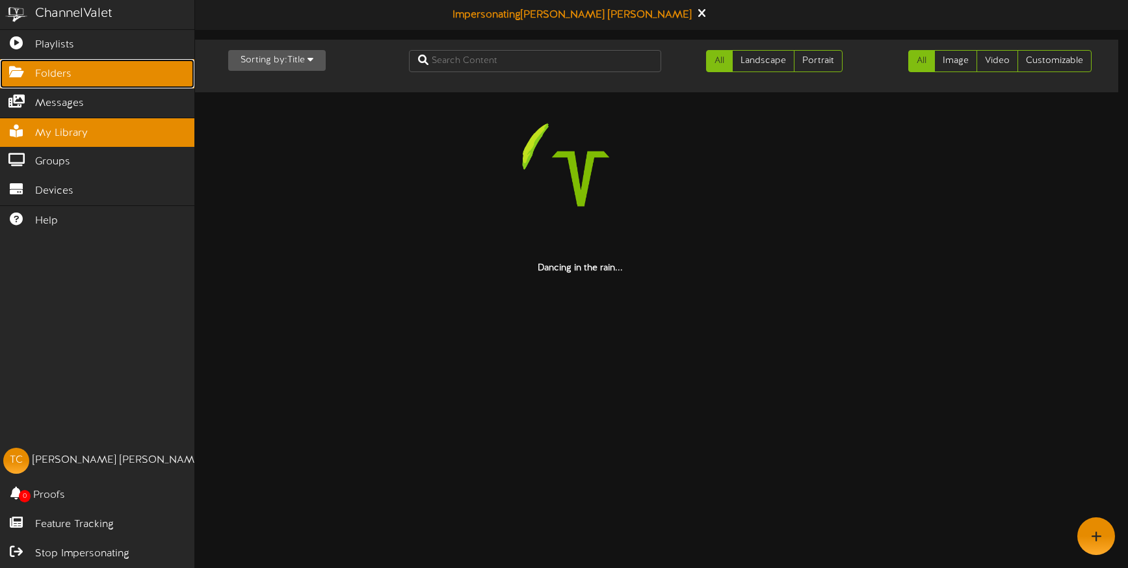
click at [69, 60] on link "Folders" at bounding box center [97, 73] width 194 height 29
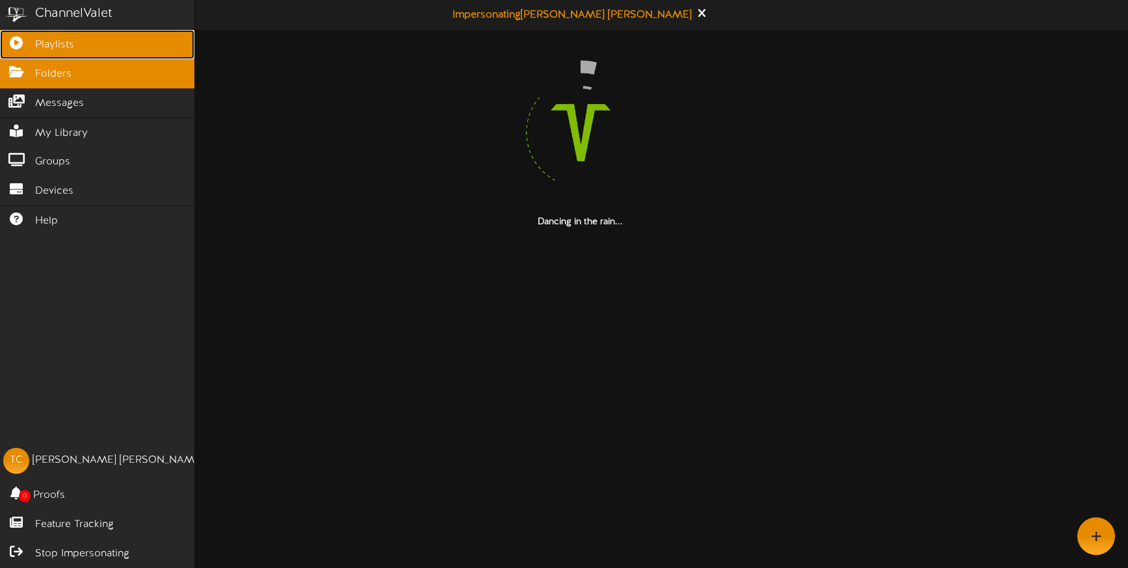
click at [69, 33] on link "Playlists" at bounding box center [97, 44] width 194 height 29
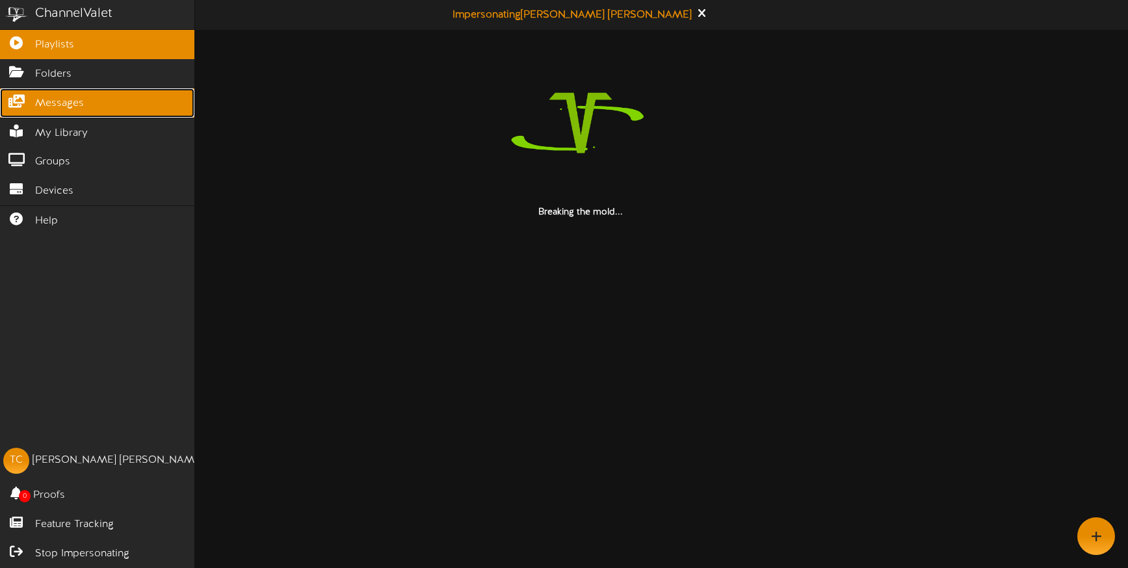
click at [66, 101] on span "Messages" at bounding box center [59, 103] width 49 height 15
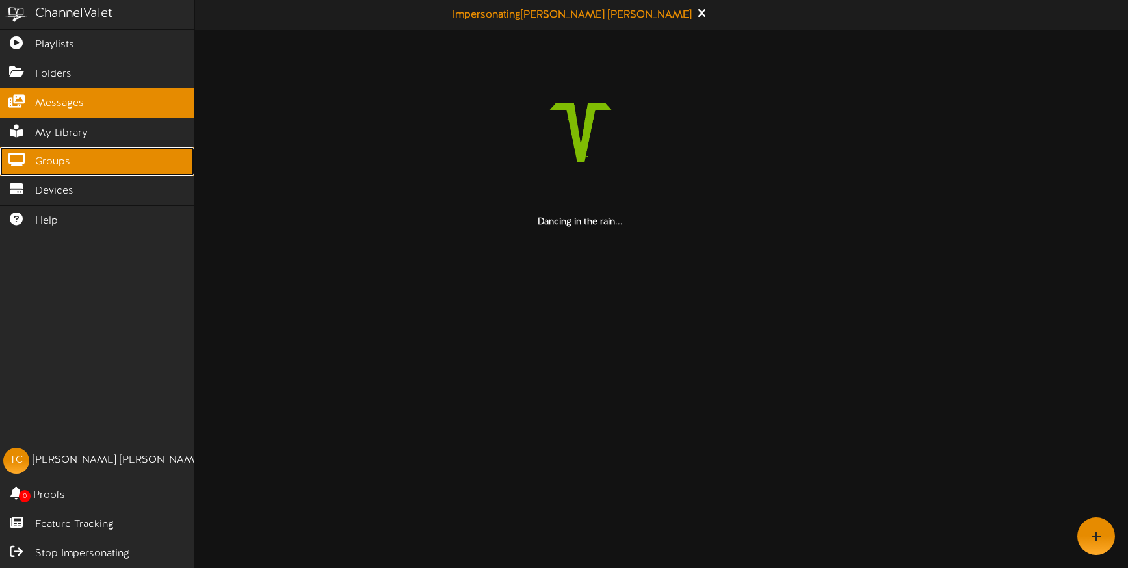
click at [66, 151] on link "Groups" at bounding box center [97, 161] width 194 height 29
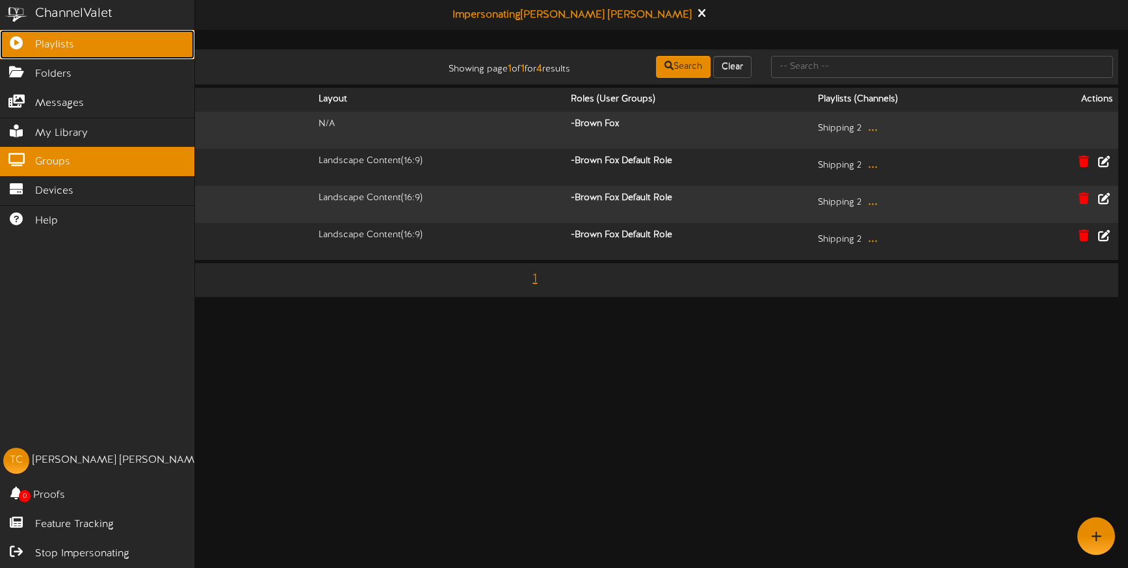
click at [41, 53] on link "Playlists" at bounding box center [97, 44] width 194 height 29
